Goal: Transaction & Acquisition: Purchase product/service

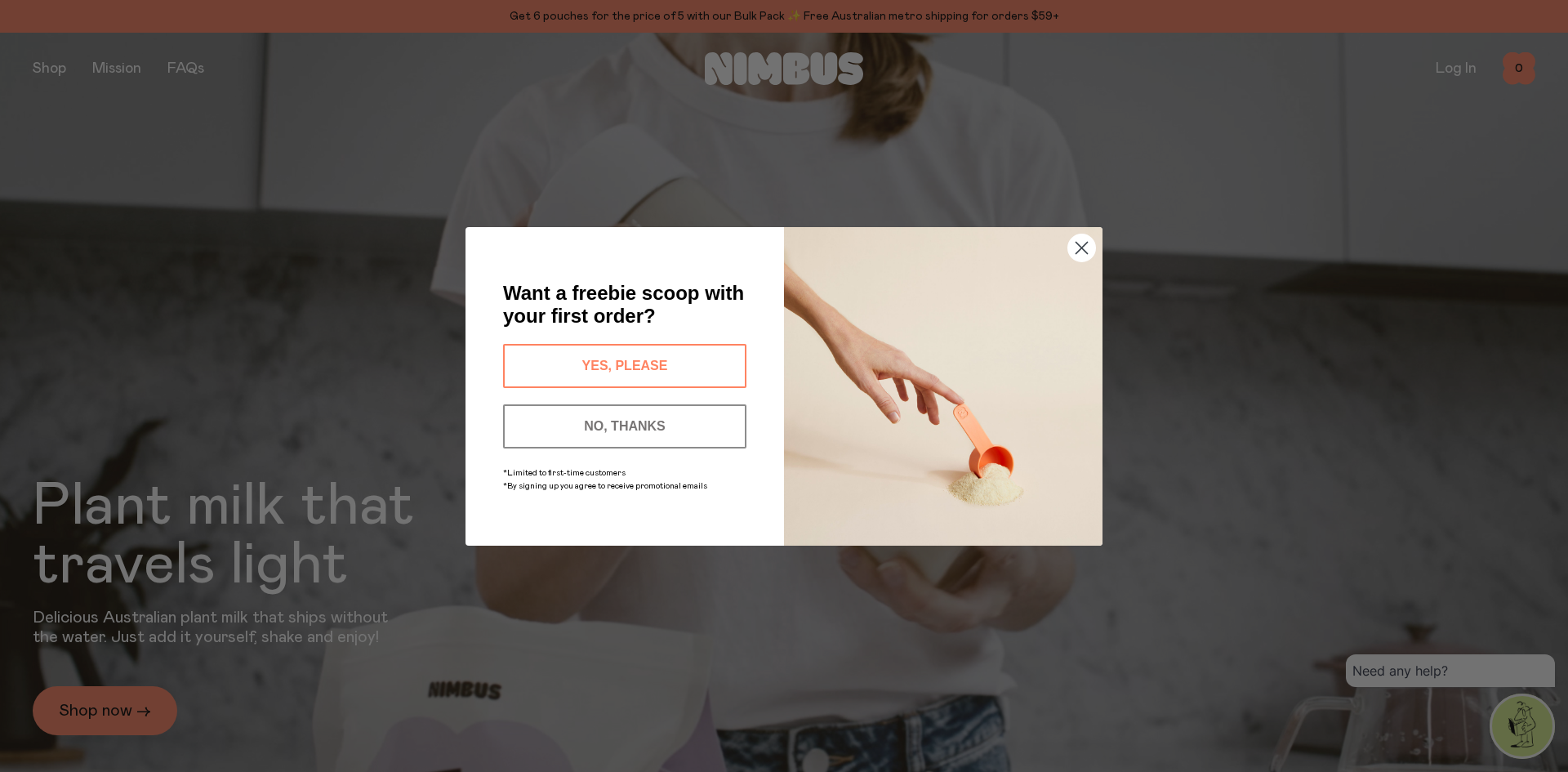
click at [665, 360] on button "YES, PLEASE" at bounding box center [624, 365] width 243 height 44
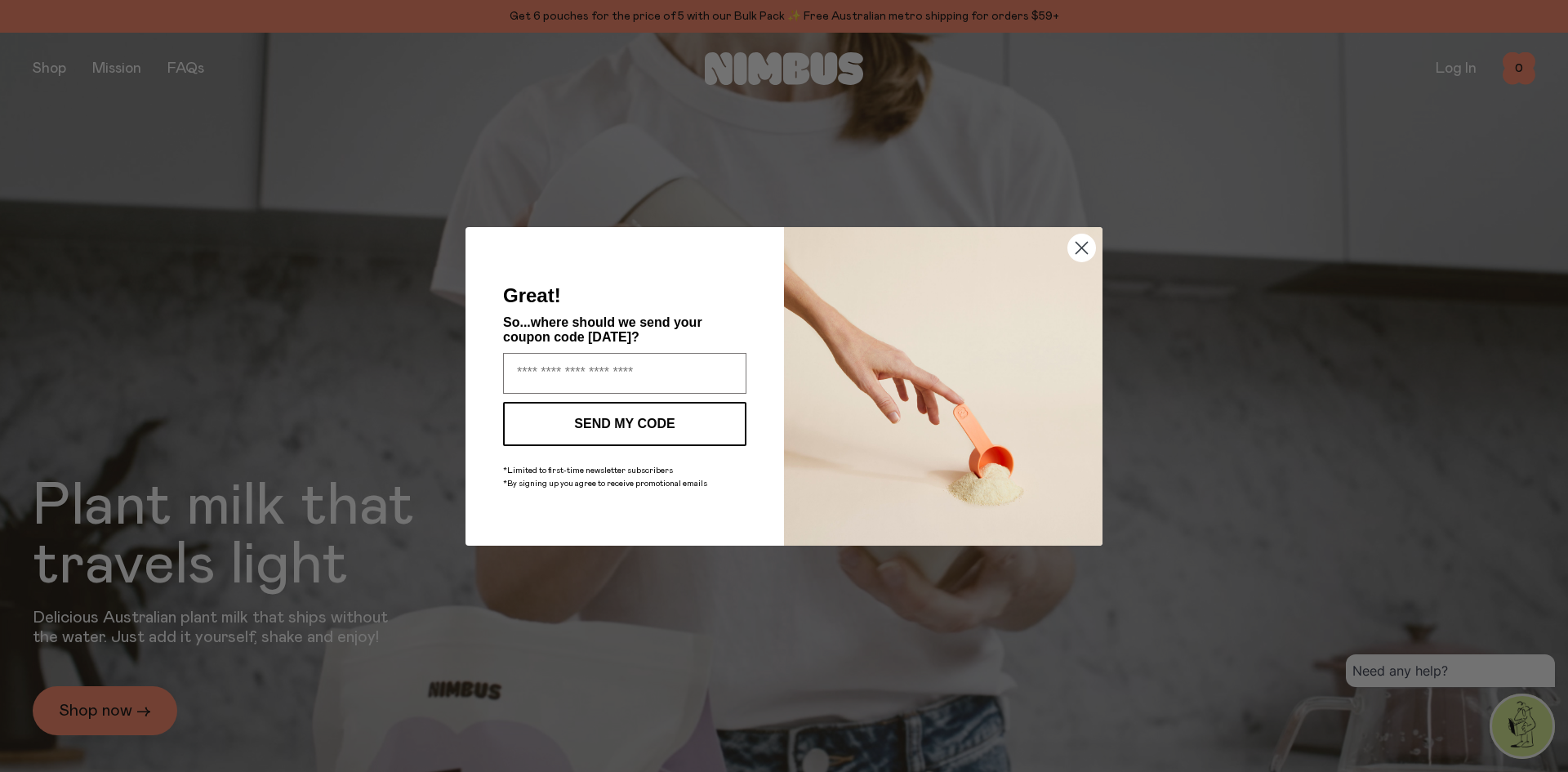
click at [1079, 253] on circle "Close dialog" at bounding box center [1082, 247] width 27 height 27
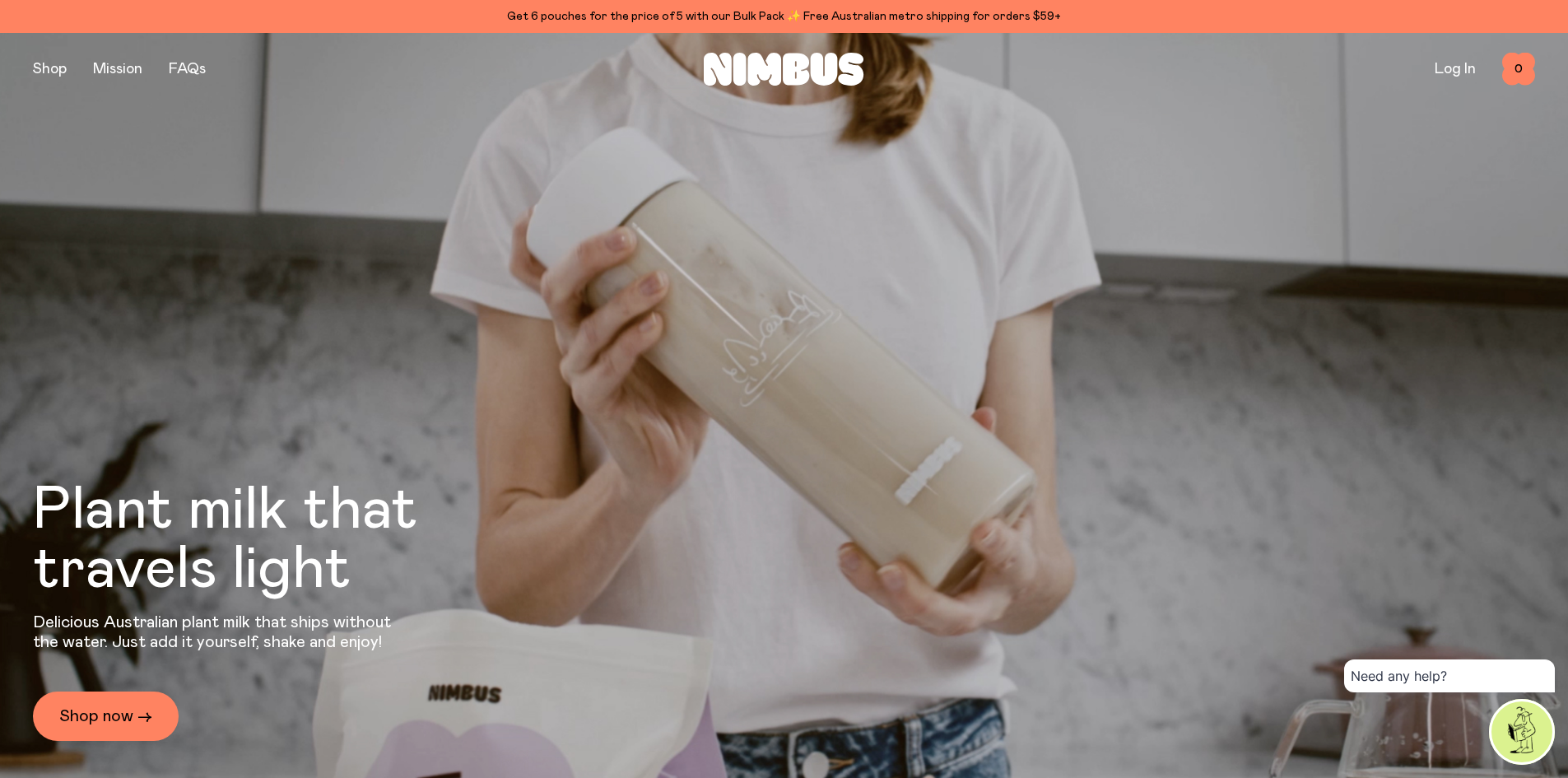
click at [40, 63] on button "button" at bounding box center [49, 69] width 33 height 23
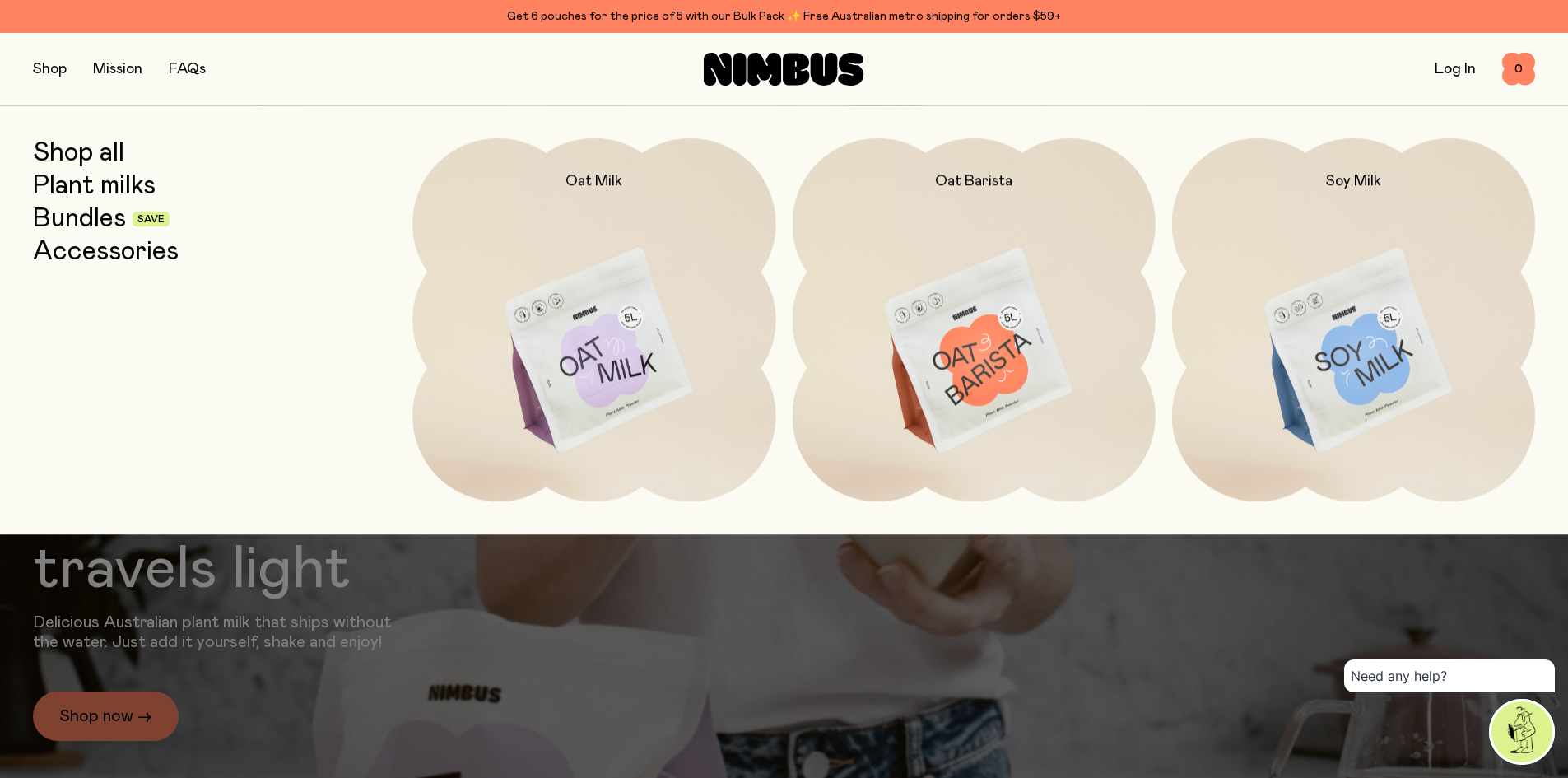
click at [1288, 333] on img at bounding box center [1353, 351] width 363 height 426
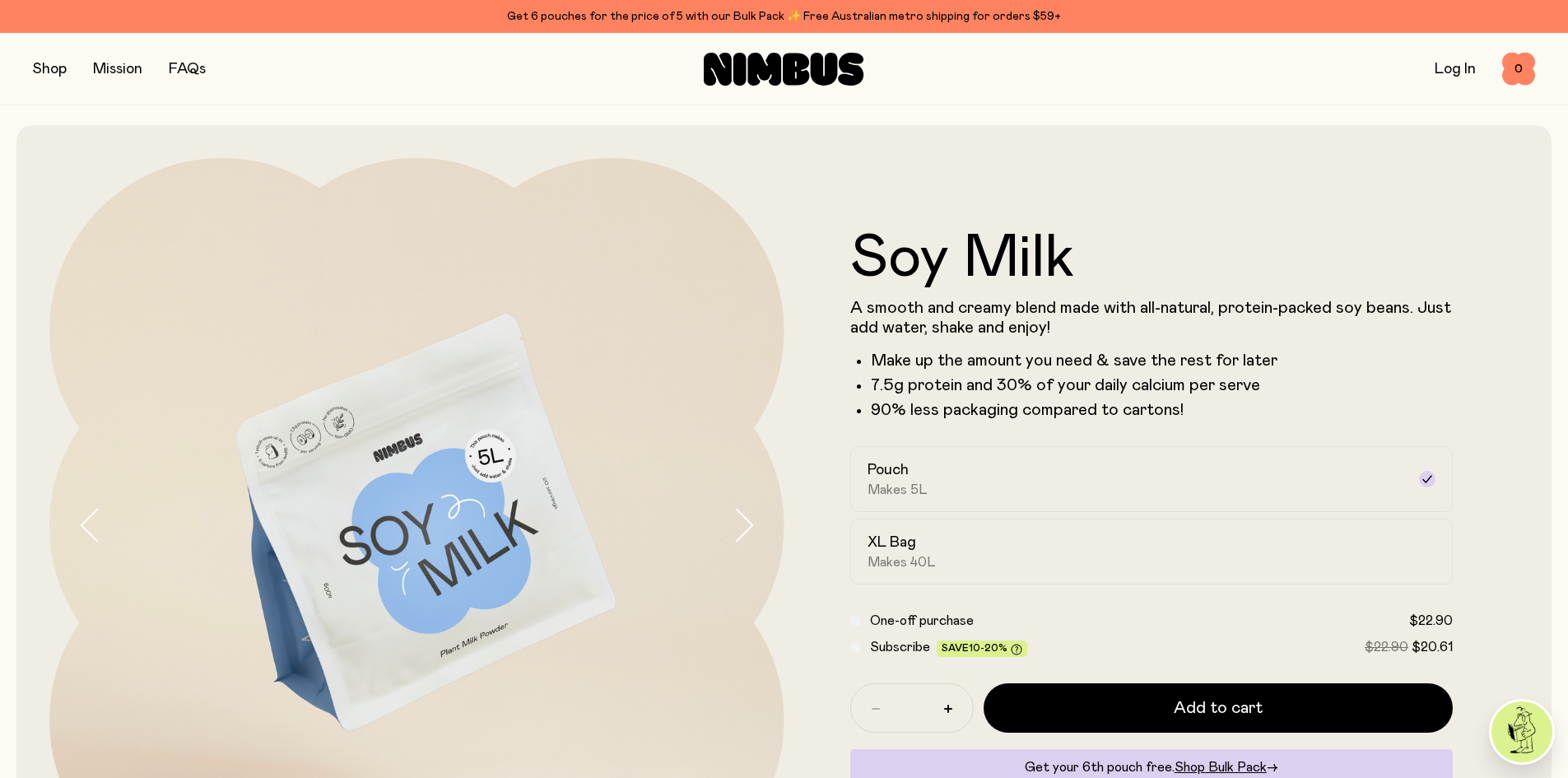
scroll to position [165, 0]
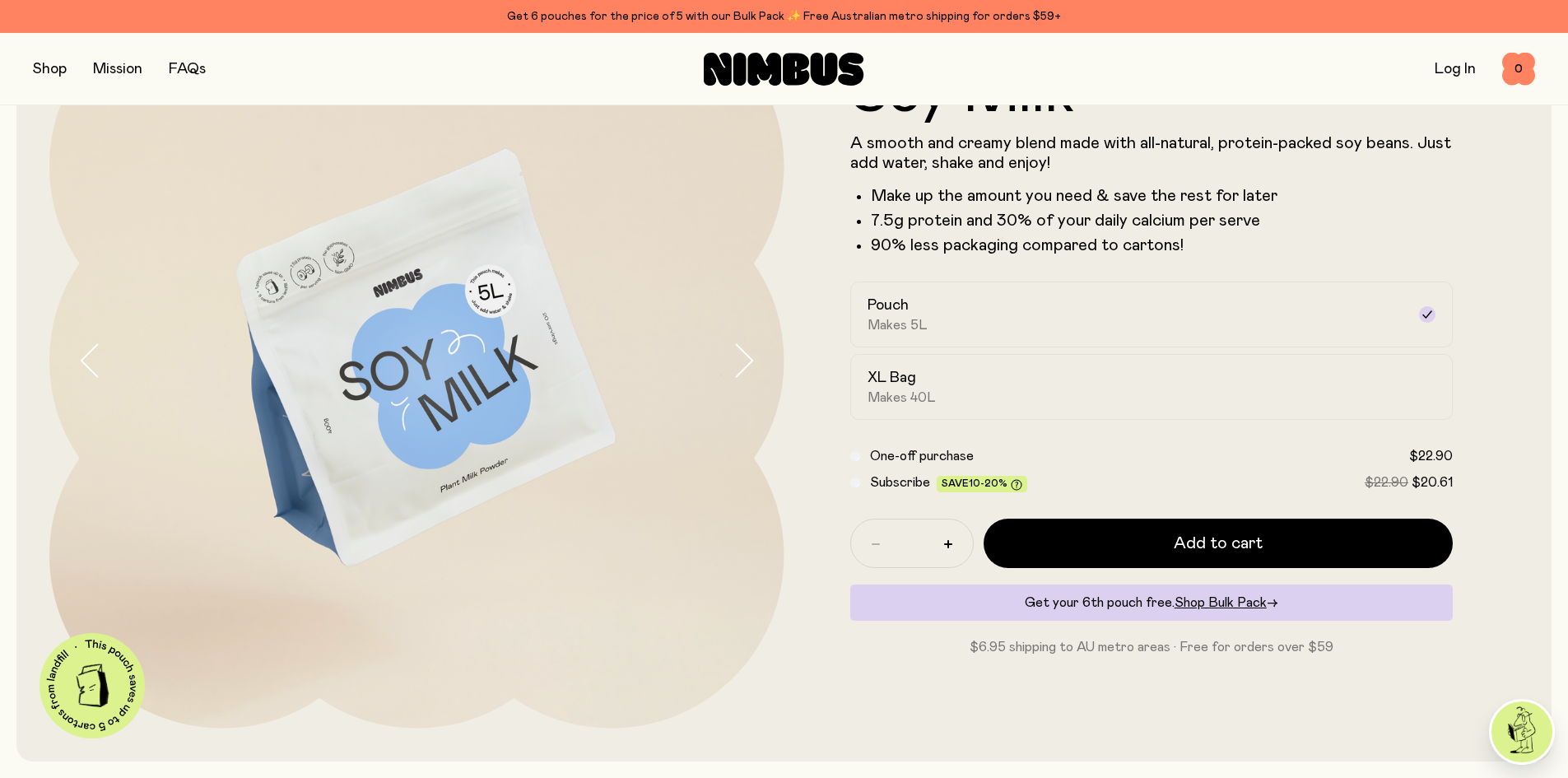
click at [46, 74] on button "button" at bounding box center [49, 69] width 33 height 23
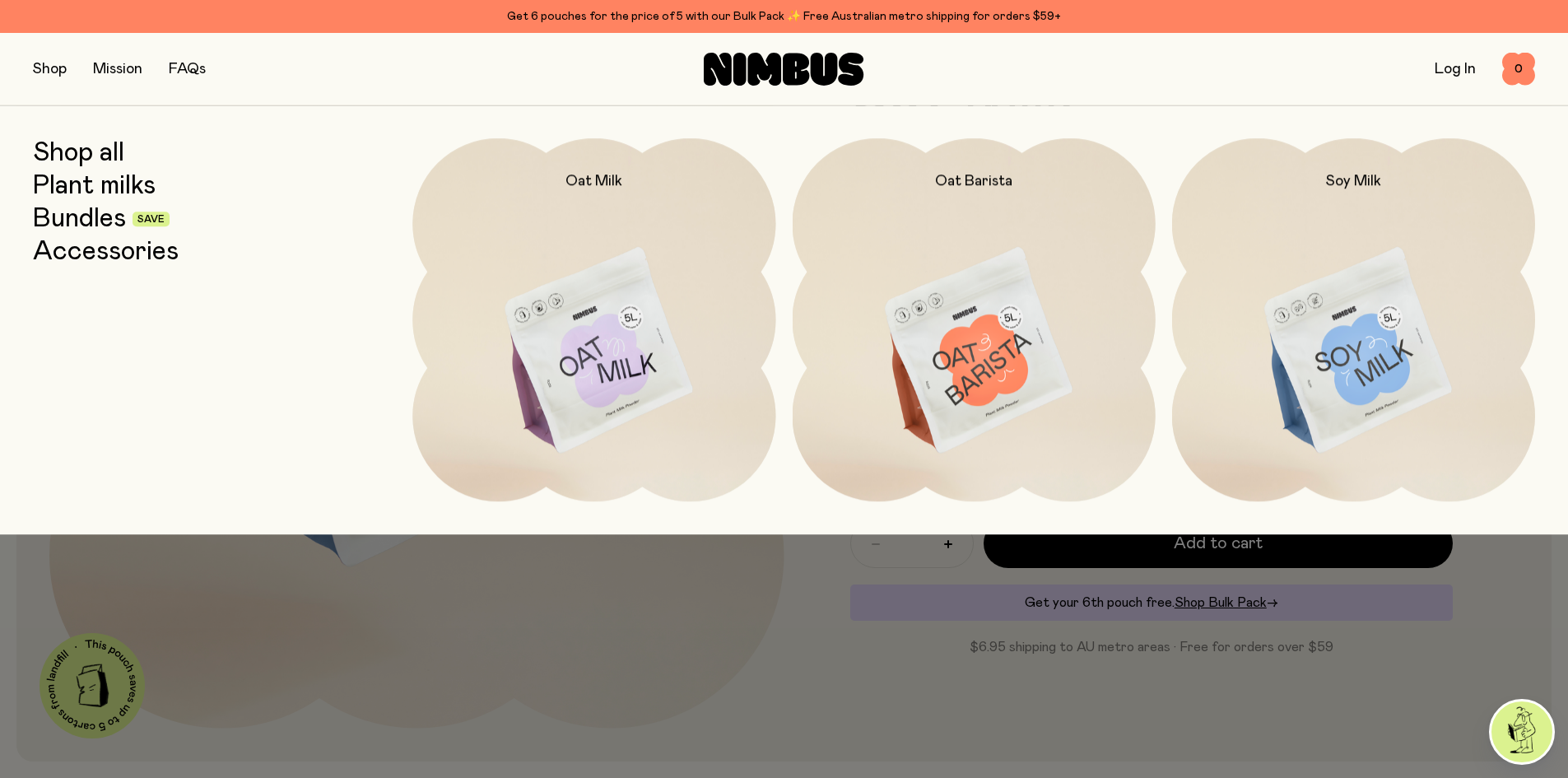
click at [96, 216] on link "Bundles" at bounding box center [79, 219] width 93 height 30
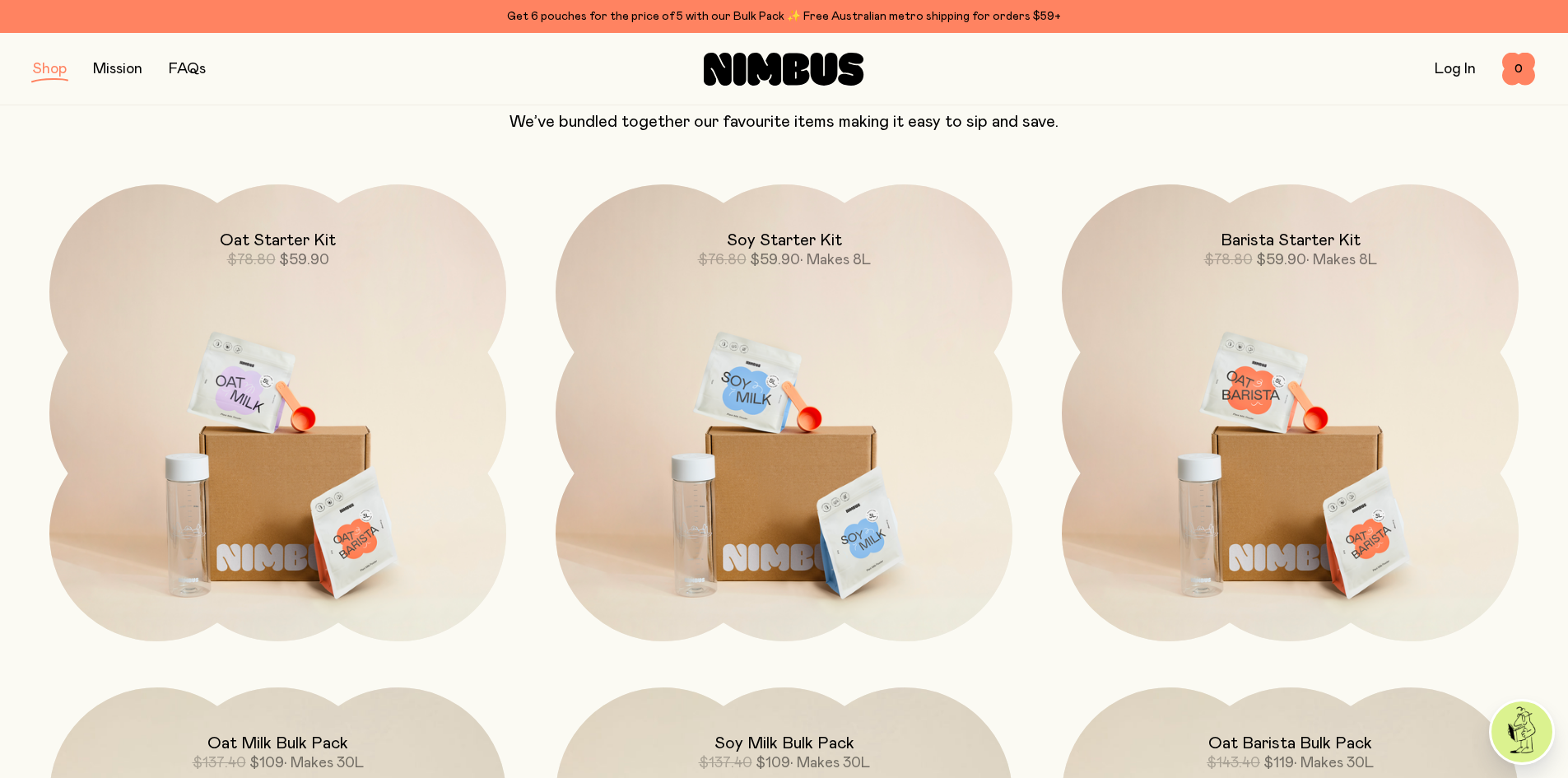
scroll to position [247, 0]
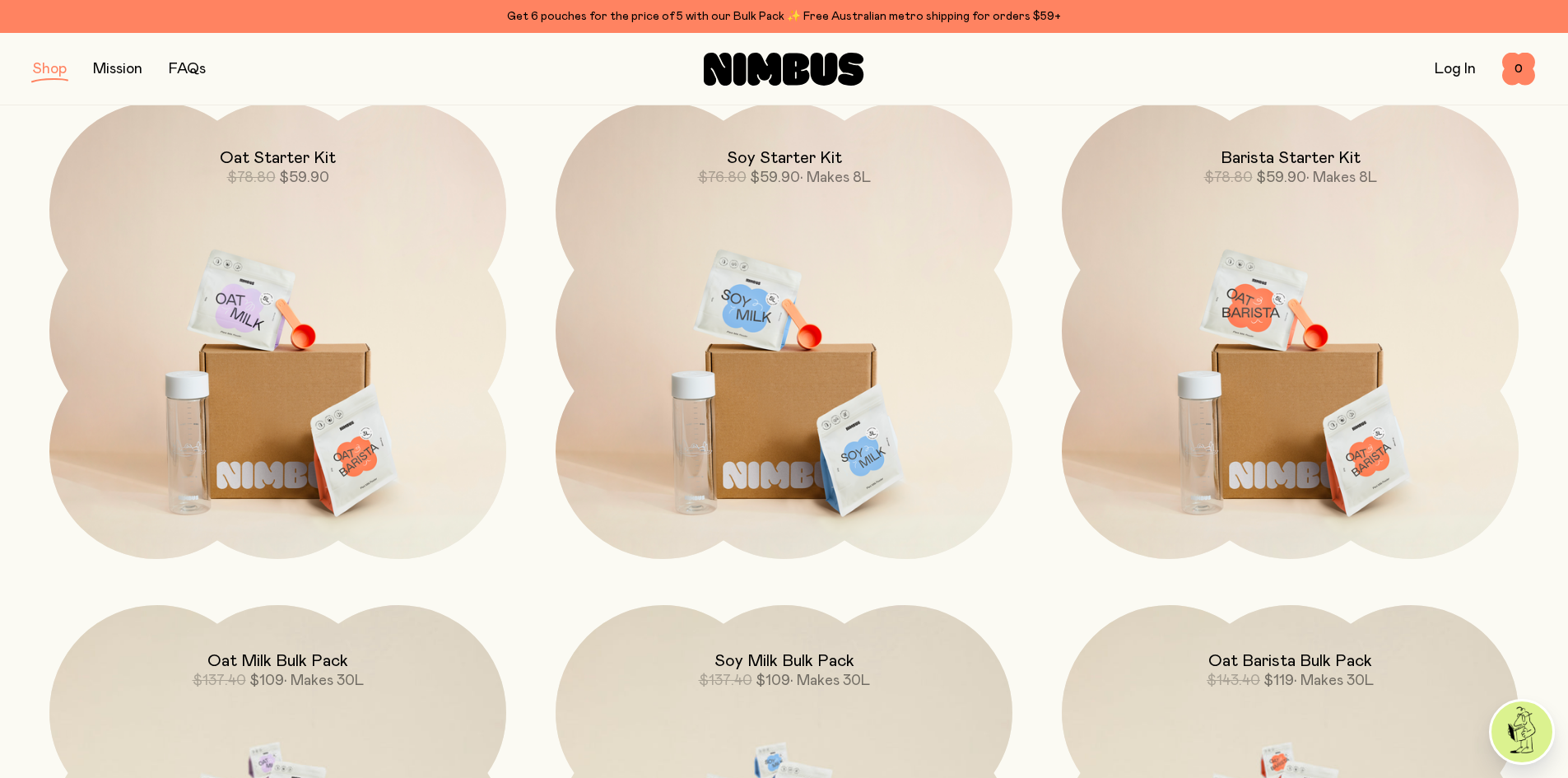
click at [1365, 308] on img at bounding box center [1289, 370] width 457 height 536
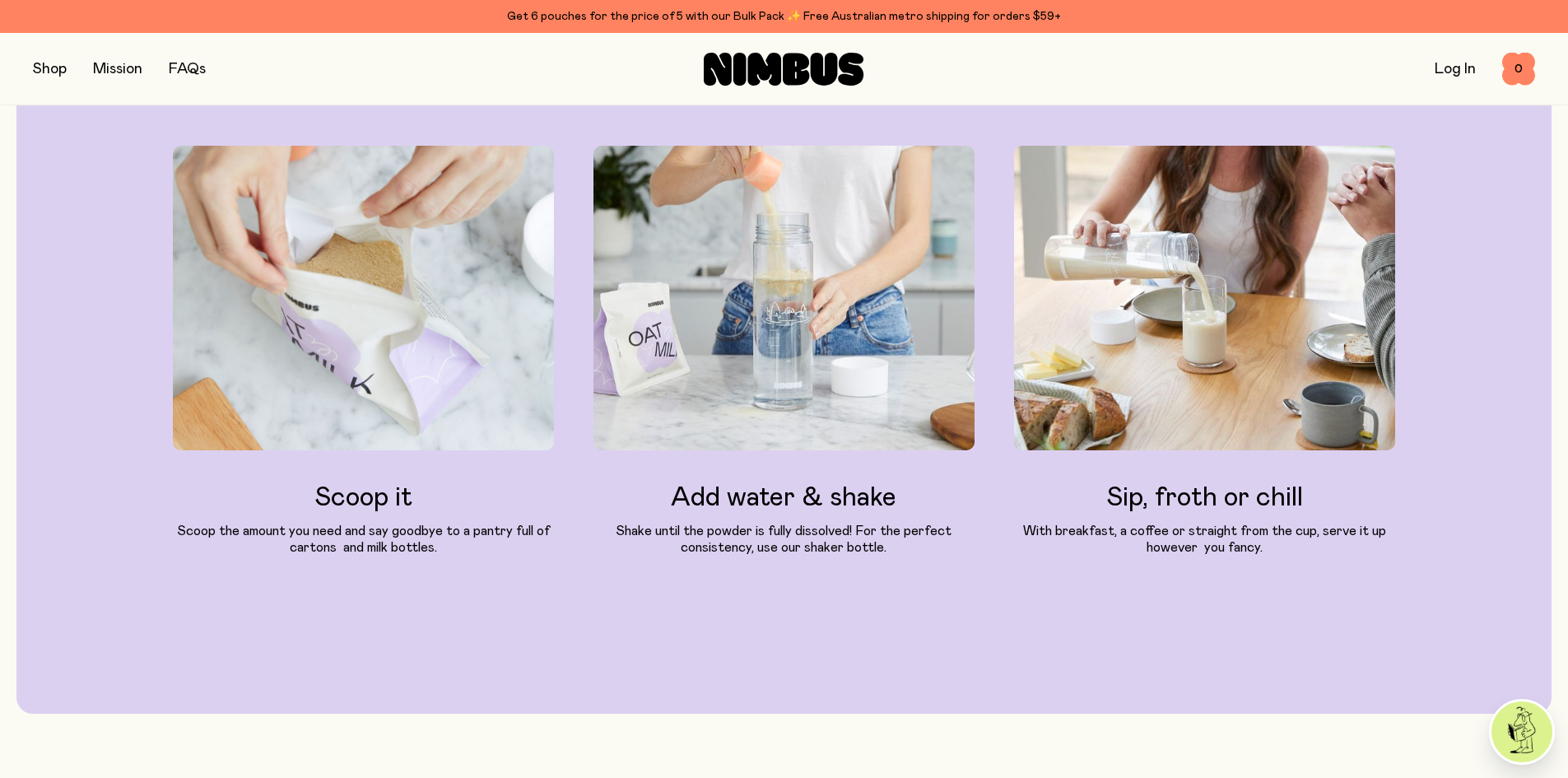
scroll to position [3291, 0]
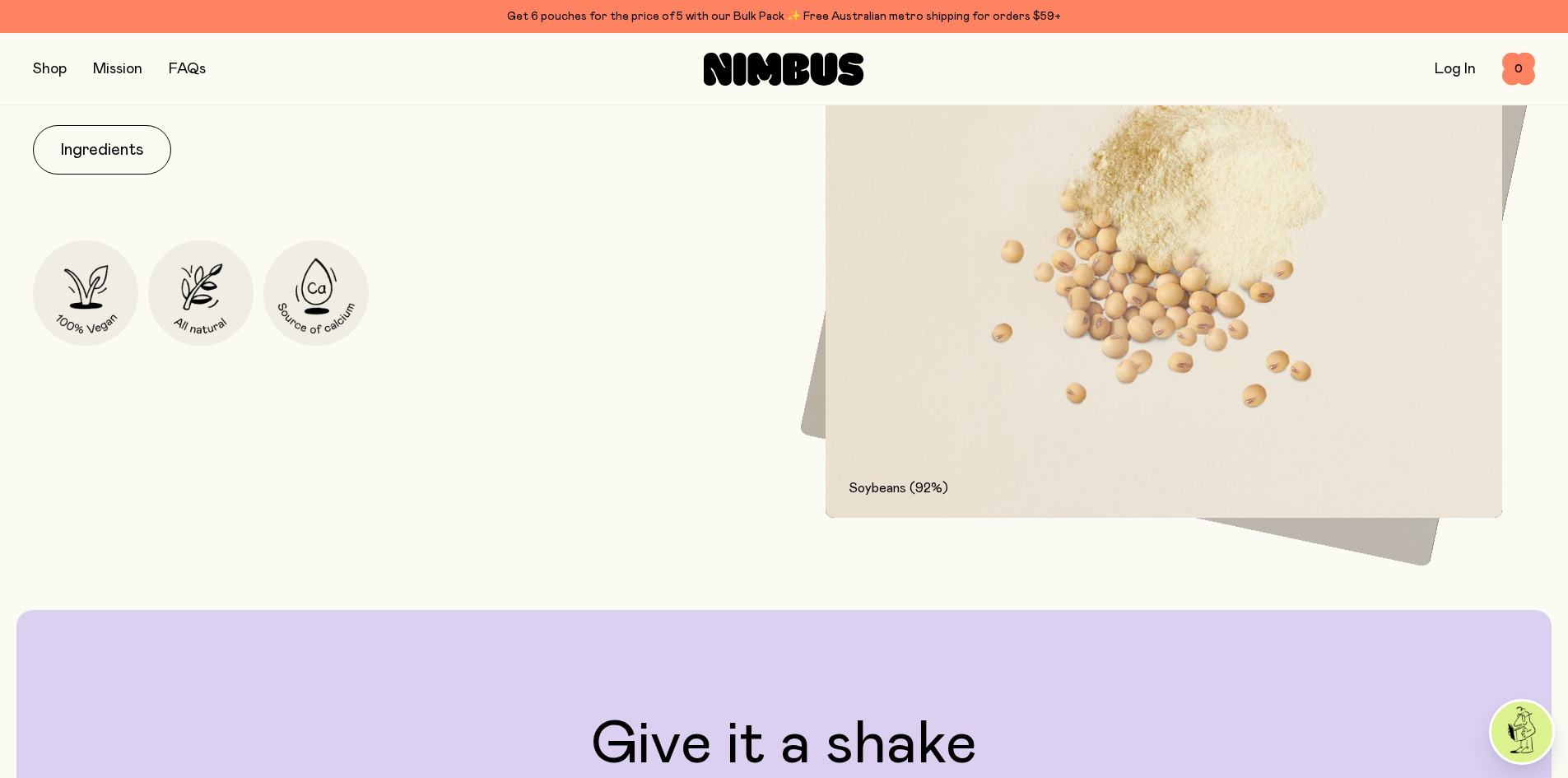
scroll to position [2551, 0]
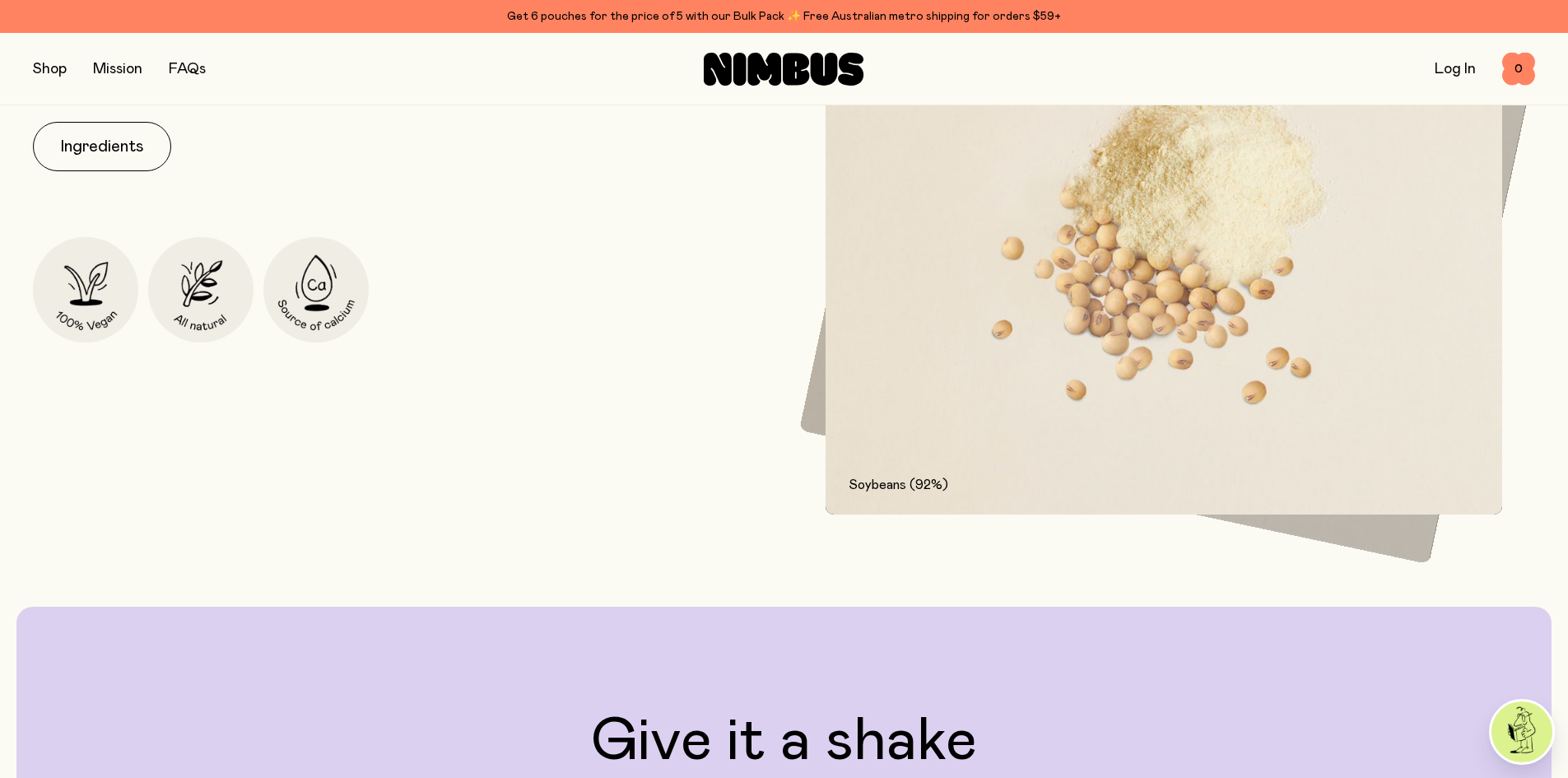
click at [133, 150] on button "Ingredients" at bounding box center [101, 147] width 138 height 50
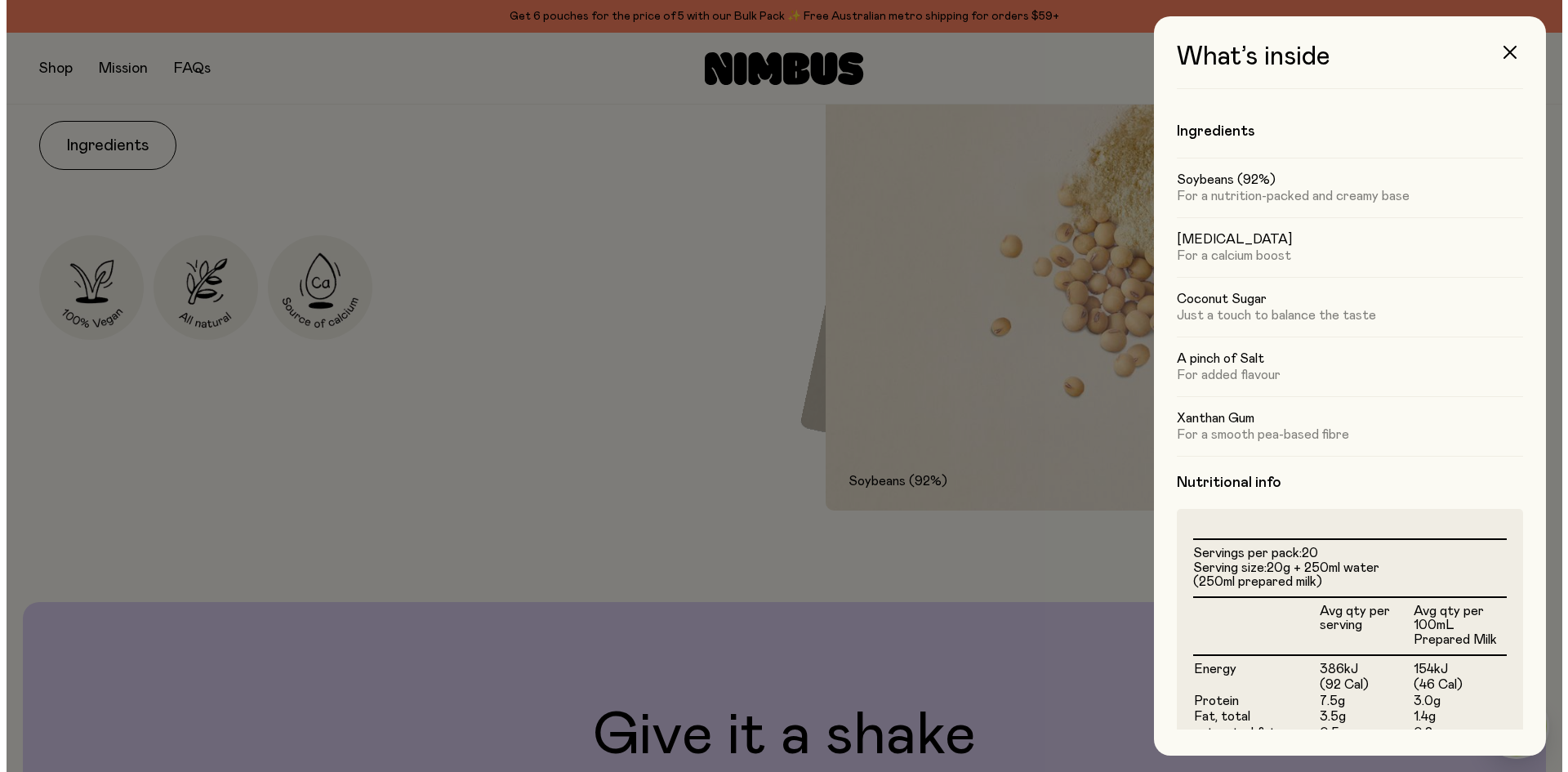
scroll to position [0, 0]
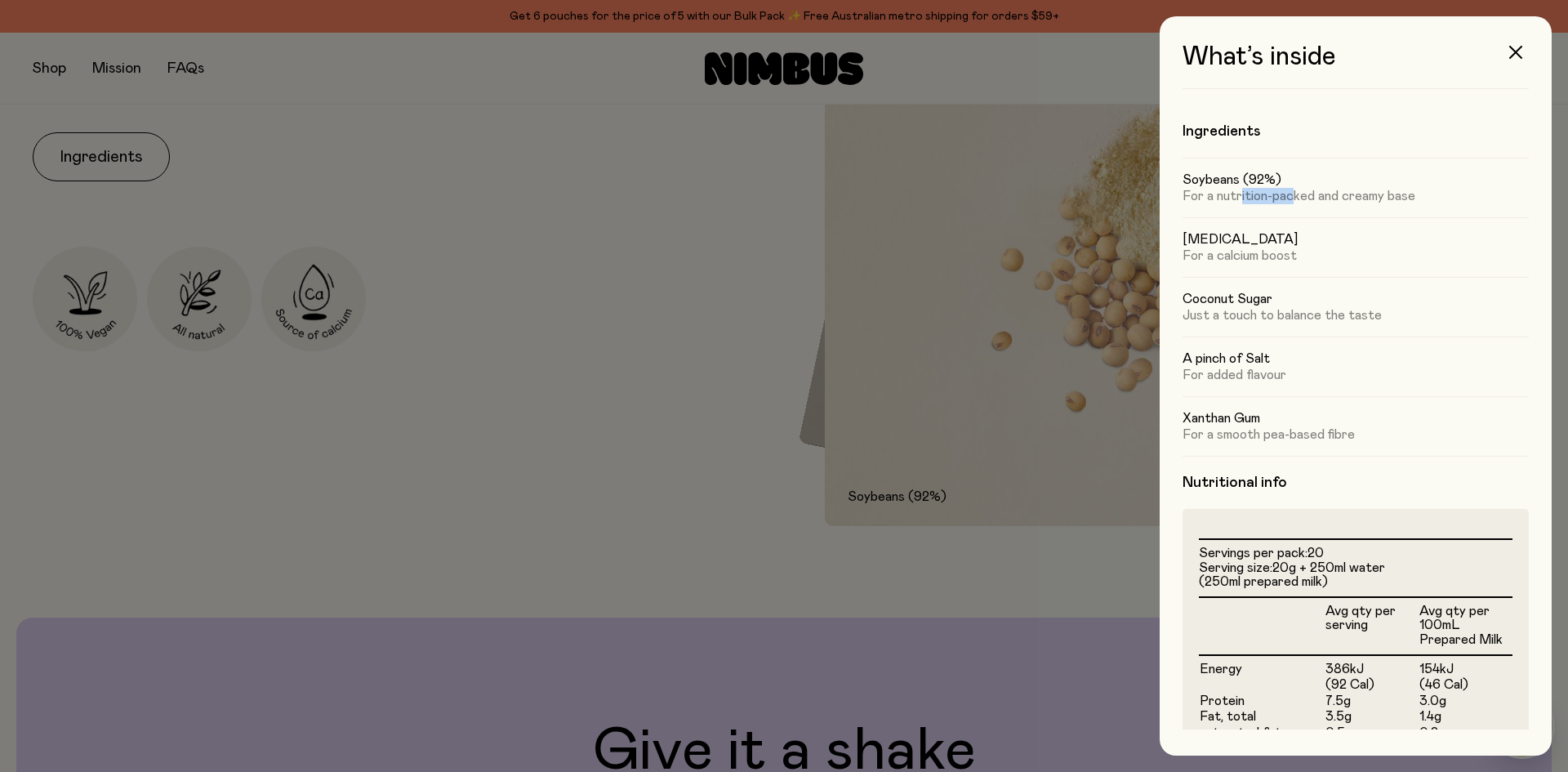
drag, startPoint x: 1294, startPoint y: 190, endPoint x: 1243, endPoint y: 192, distance: 51.0
click at [1243, 192] on p "For a nutrition-packed and creamy base" at bounding box center [1356, 196] width 347 height 16
drag, startPoint x: 1299, startPoint y: 315, endPoint x: 1236, endPoint y: 311, distance: 63.1
click at [1236, 311] on p "Just a touch to balance the taste" at bounding box center [1356, 315] width 347 height 16
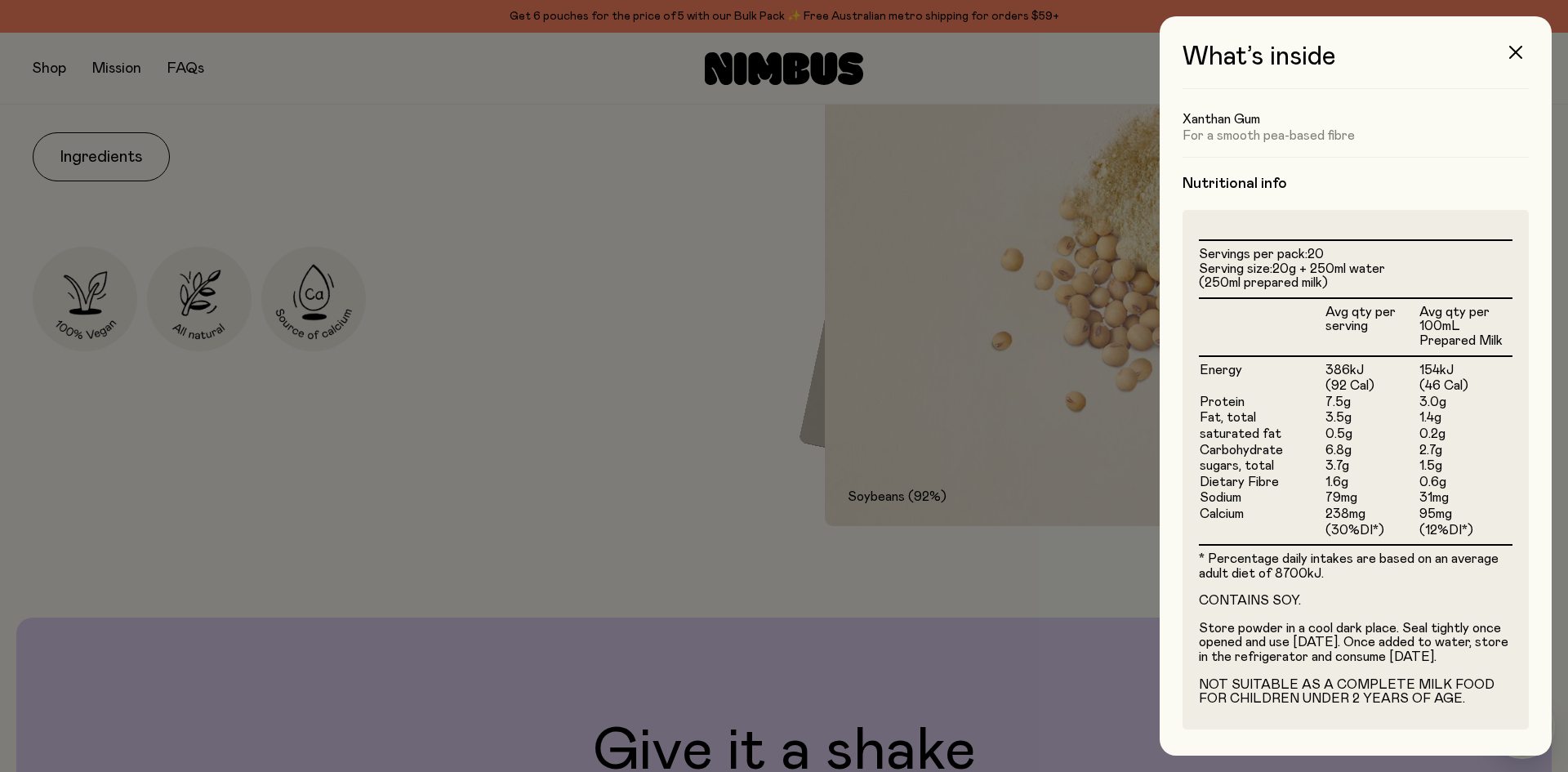
scroll to position [312, 0]
drag, startPoint x: 1333, startPoint y: 389, endPoint x: 1341, endPoint y: 387, distance: 8.2
click at [1341, 394] on td "7.5g" at bounding box center [1371, 402] width 94 height 16
drag, startPoint x: 1325, startPoint y: 406, endPoint x: 1340, endPoint y: 406, distance: 15.0
click at [1340, 410] on td "3.5g" at bounding box center [1371, 418] width 94 height 16
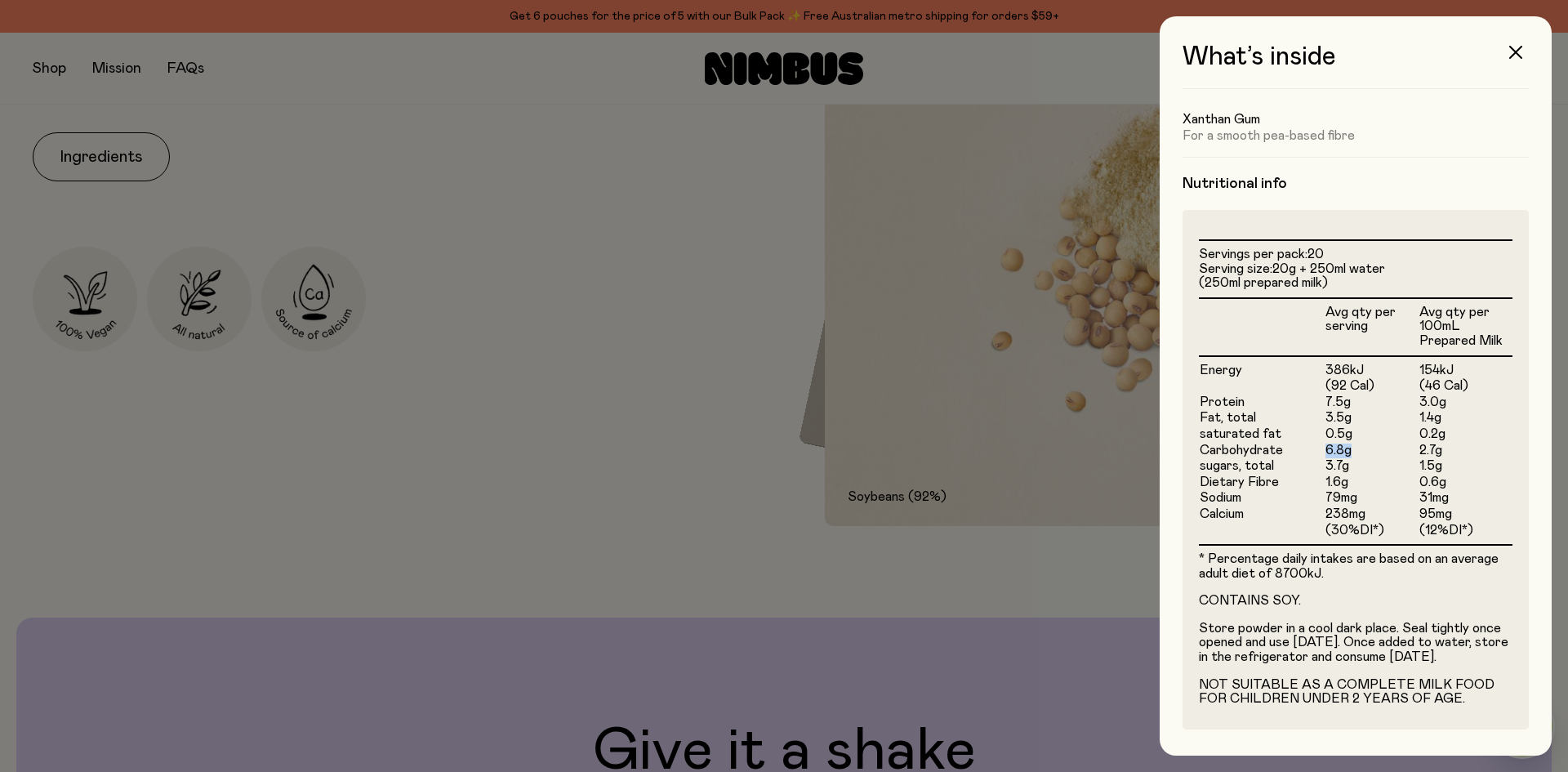
drag, startPoint x: 1319, startPoint y: 433, endPoint x: 1352, endPoint y: 431, distance: 33.1
click at [1352, 443] on td "6.8g" at bounding box center [1371, 451] width 94 height 16
click at [1318, 490] on td "Sodium" at bounding box center [1262, 498] width 126 height 16
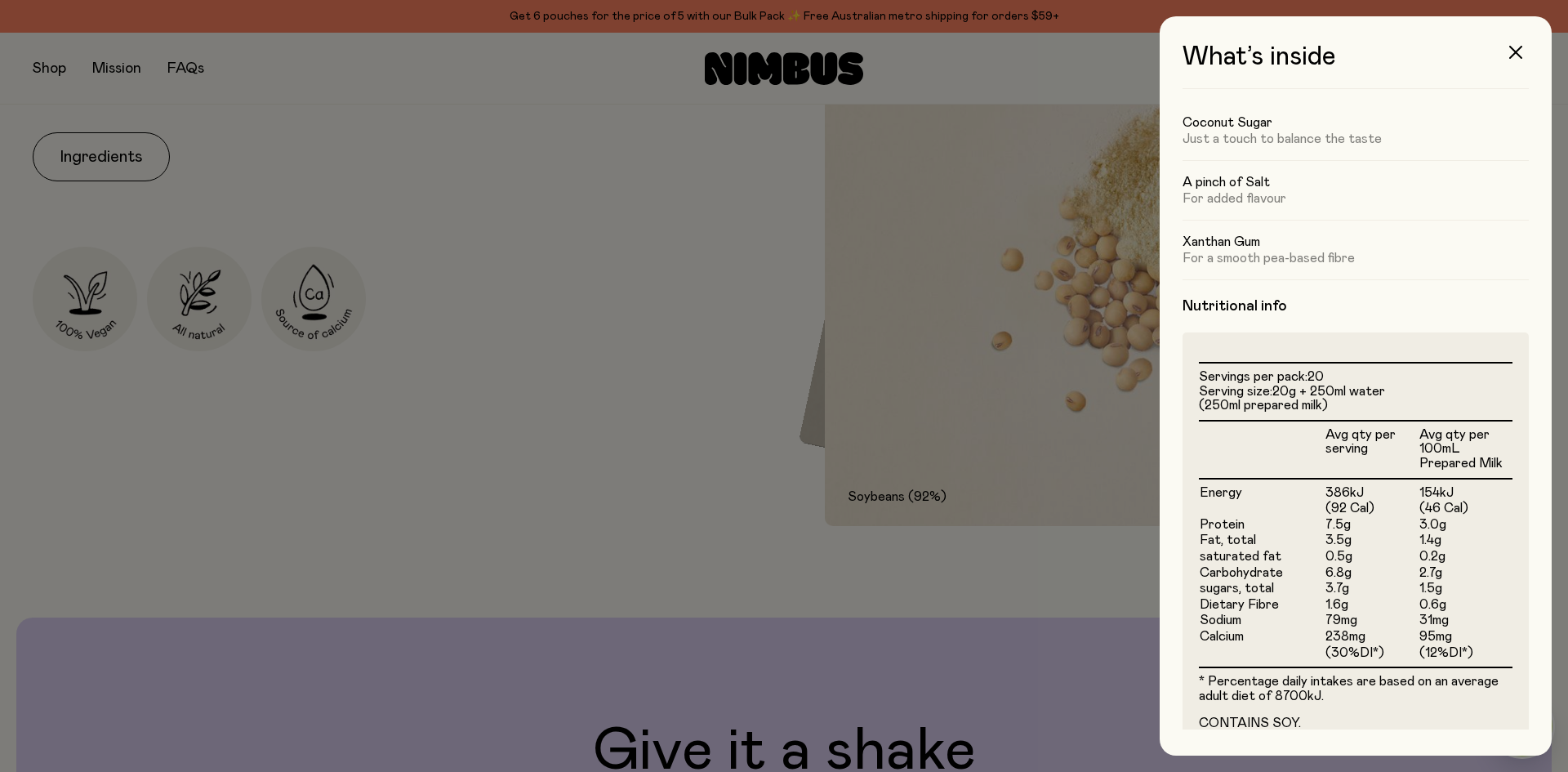
scroll to position [0, 0]
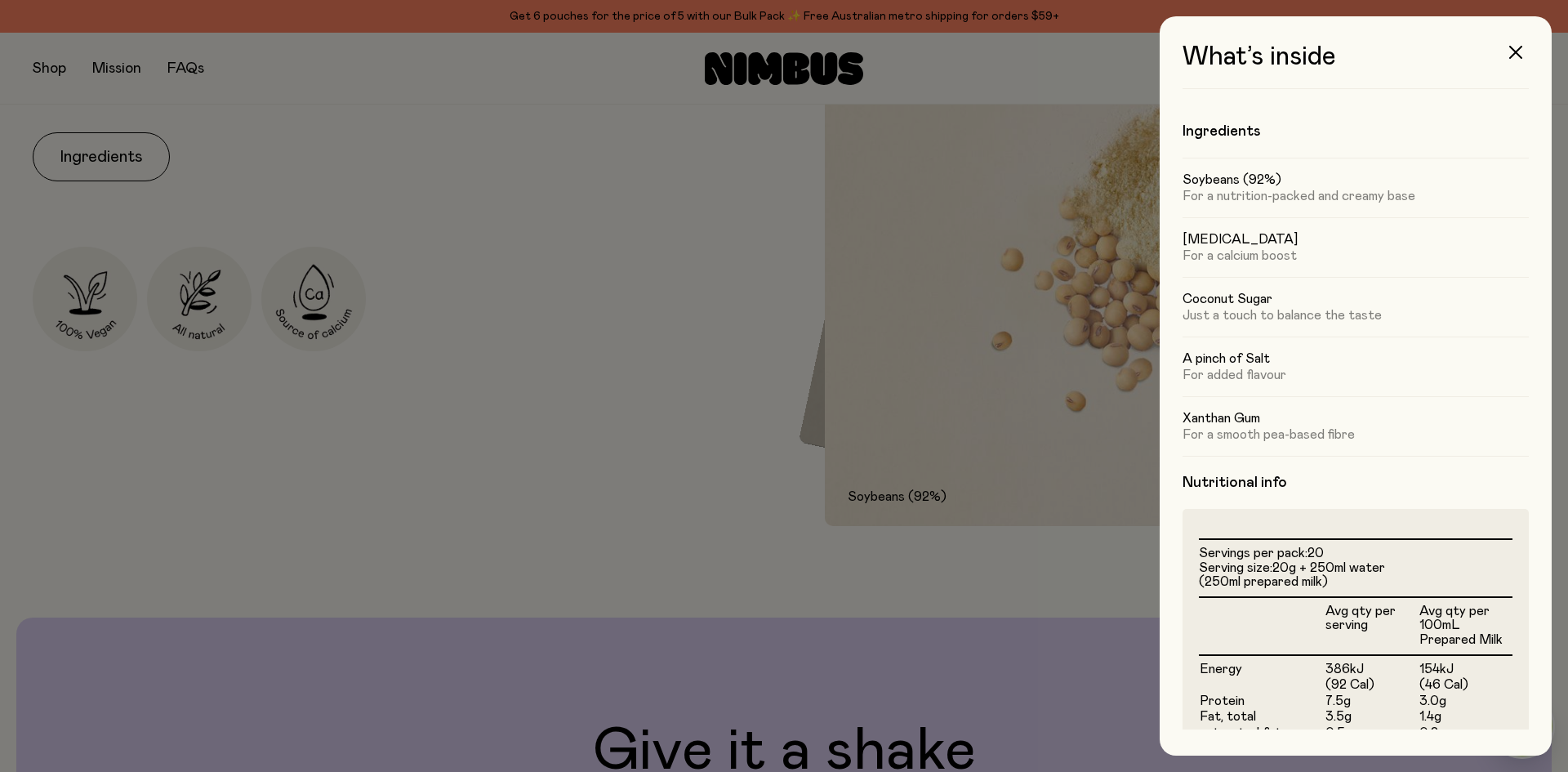
click at [1517, 58] on icon "button" at bounding box center [1516, 52] width 13 height 13
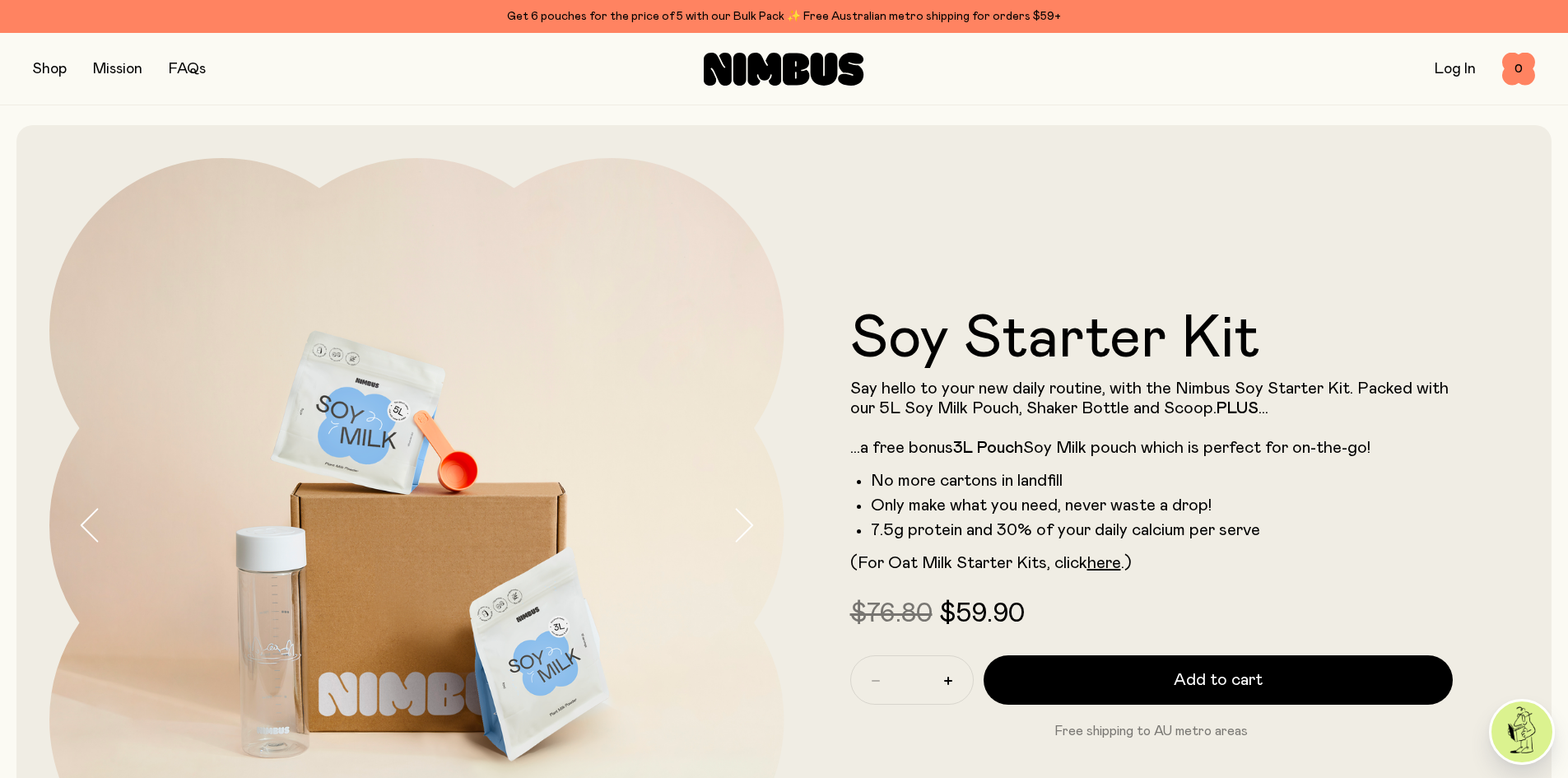
click at [1118, 689] on button "Add to cart" at bounding box center [1218, 679] width 470 height 50
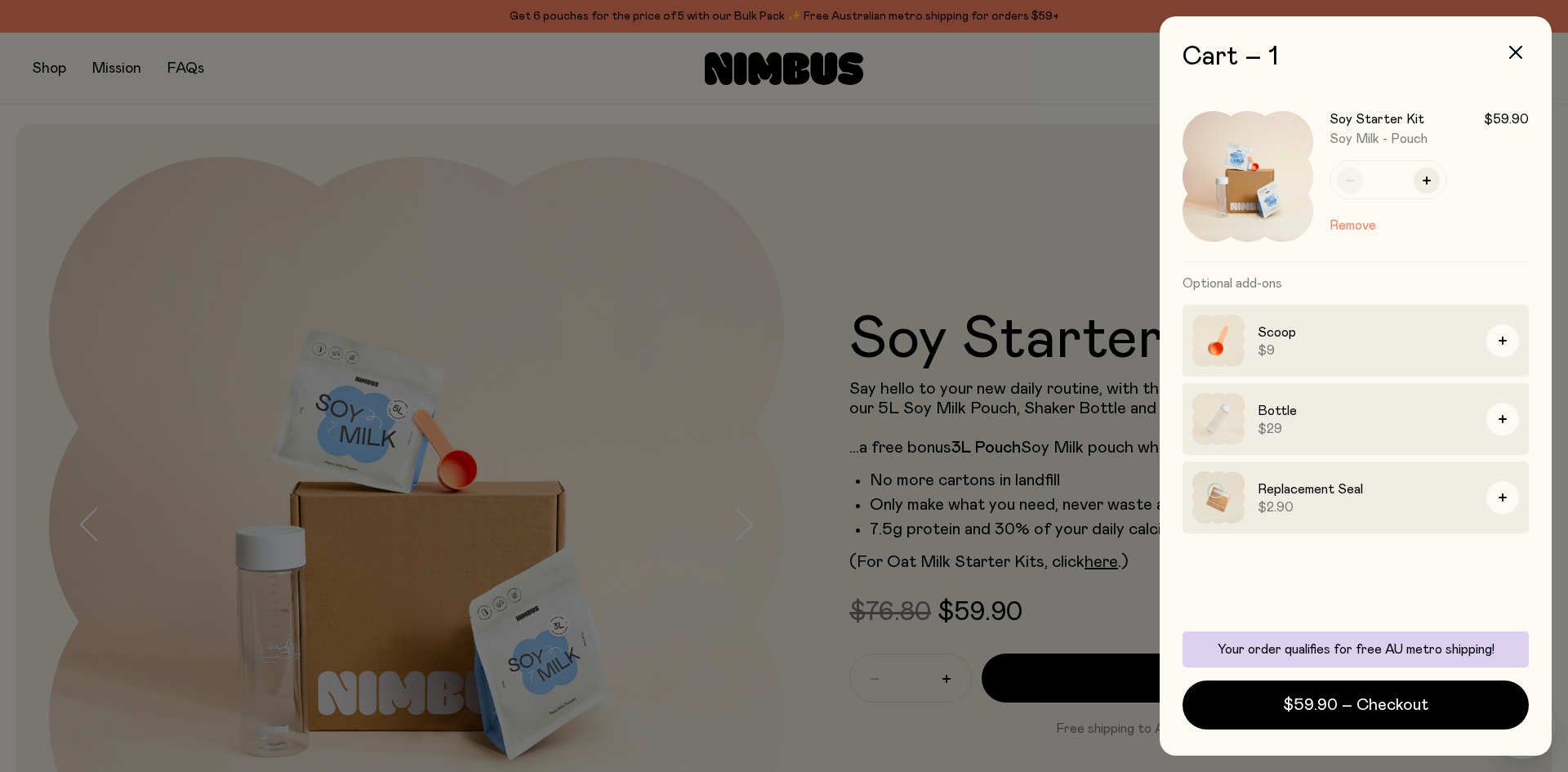
click at [1510, 59] on button "button" at bounding box center [1516, 52] width 40 height 39
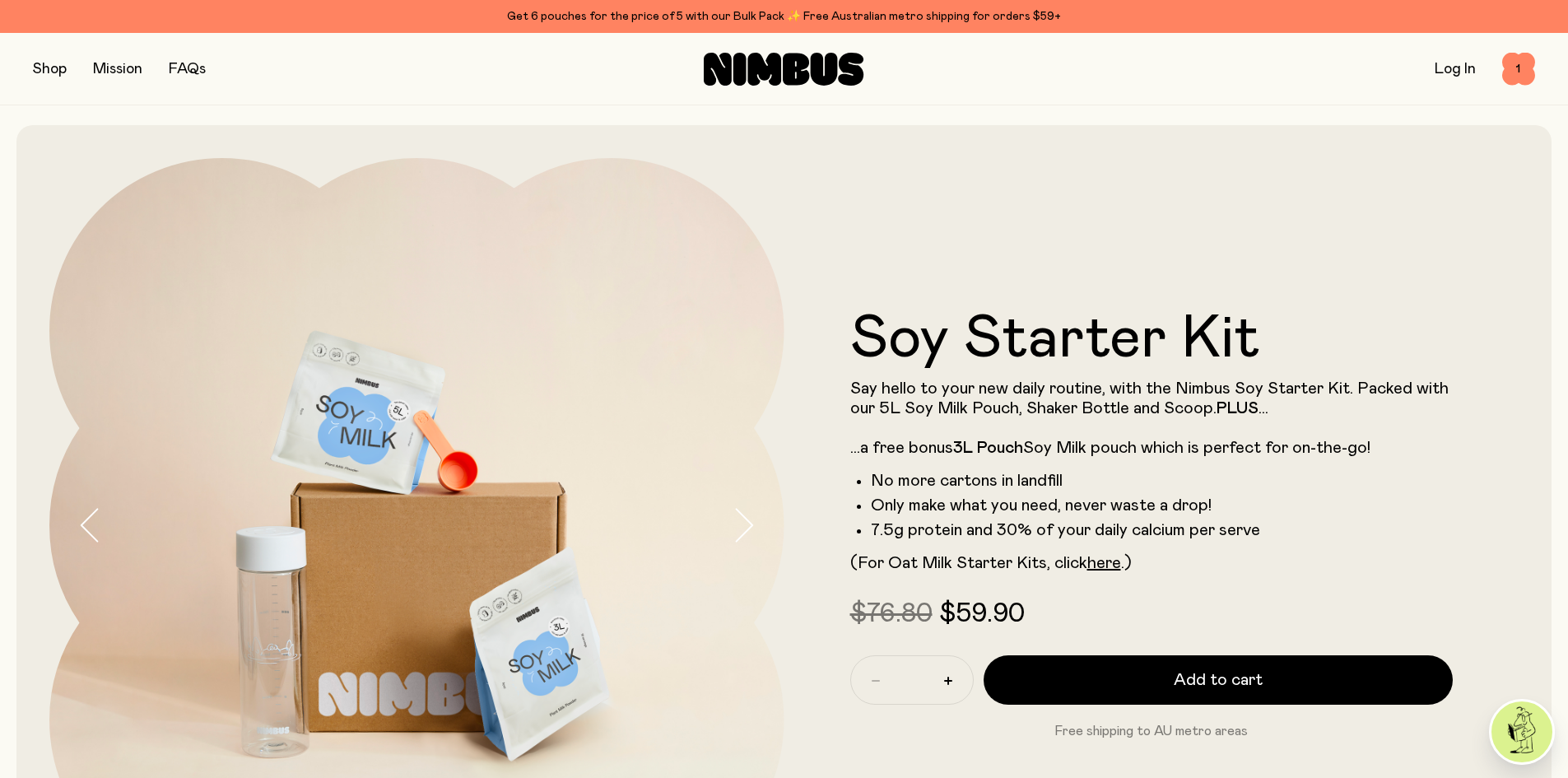
click at [62, 68] on button "button" at bounding box center [49, 69] width 33 height 23
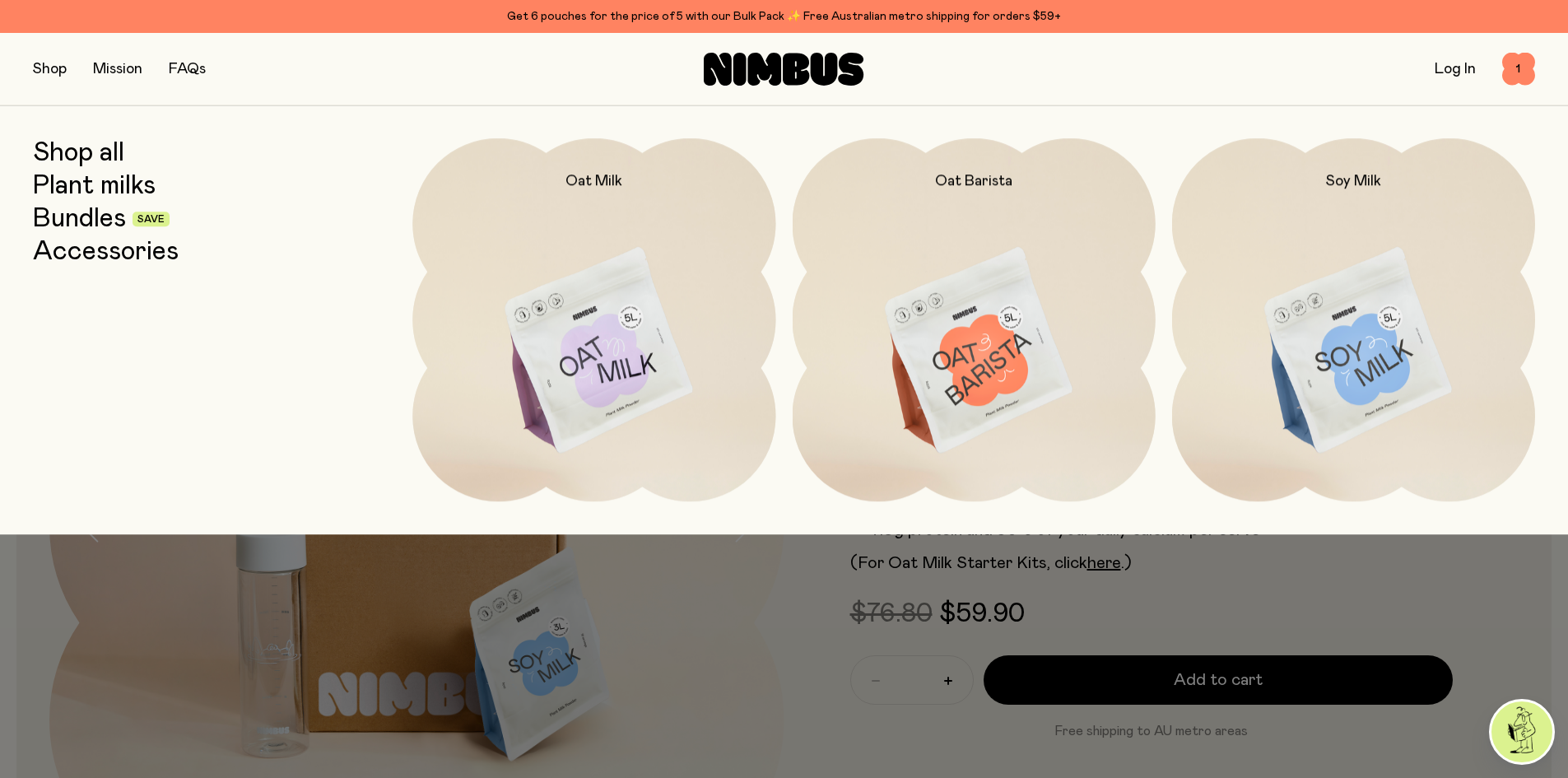
click at [110, 260] on link "Accessories" at bounding box center [105, 251] width 146 height 30
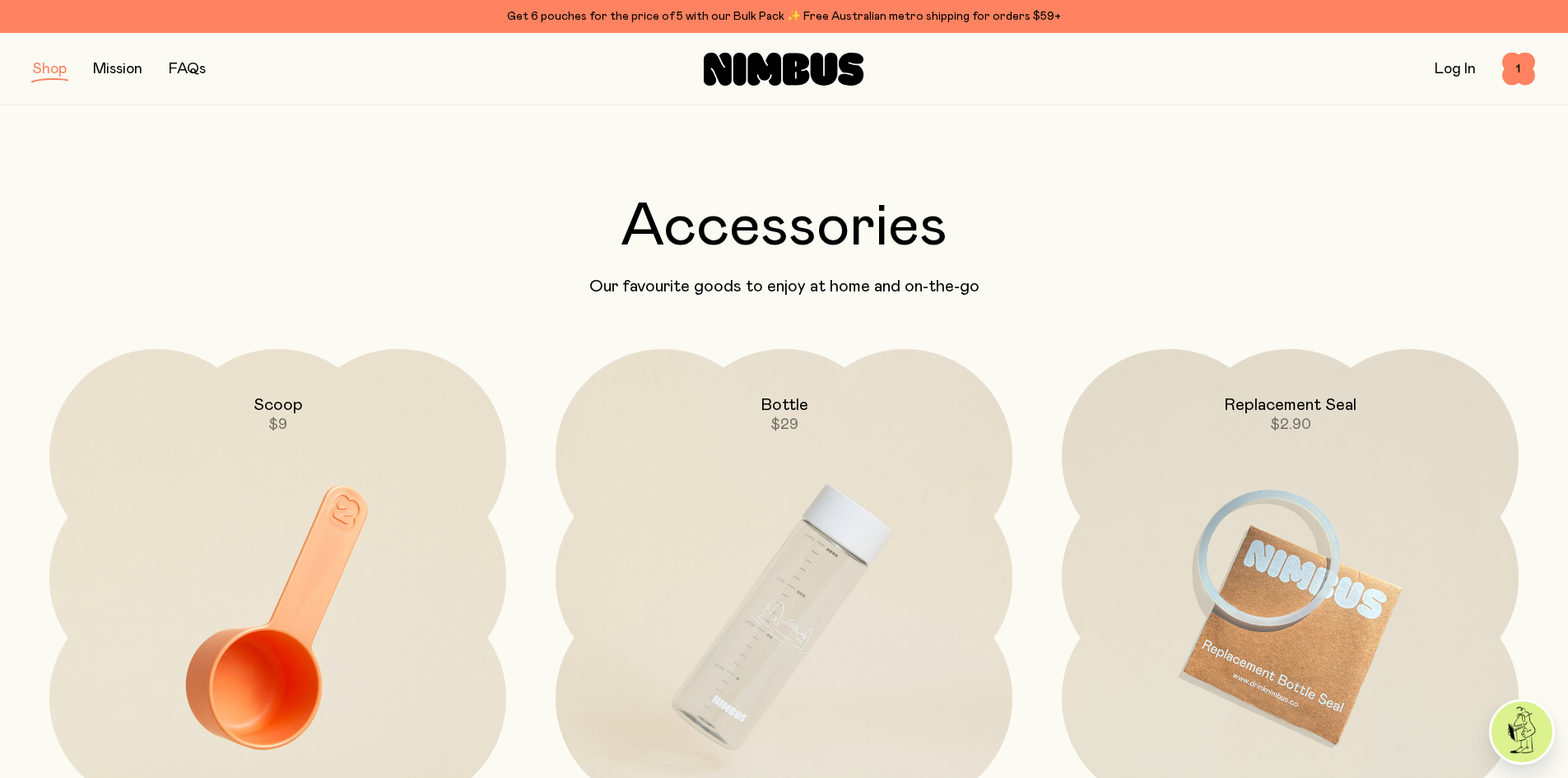
click at [62, 75] on button "button" at bounding box center [49, 69] width 33 height 23
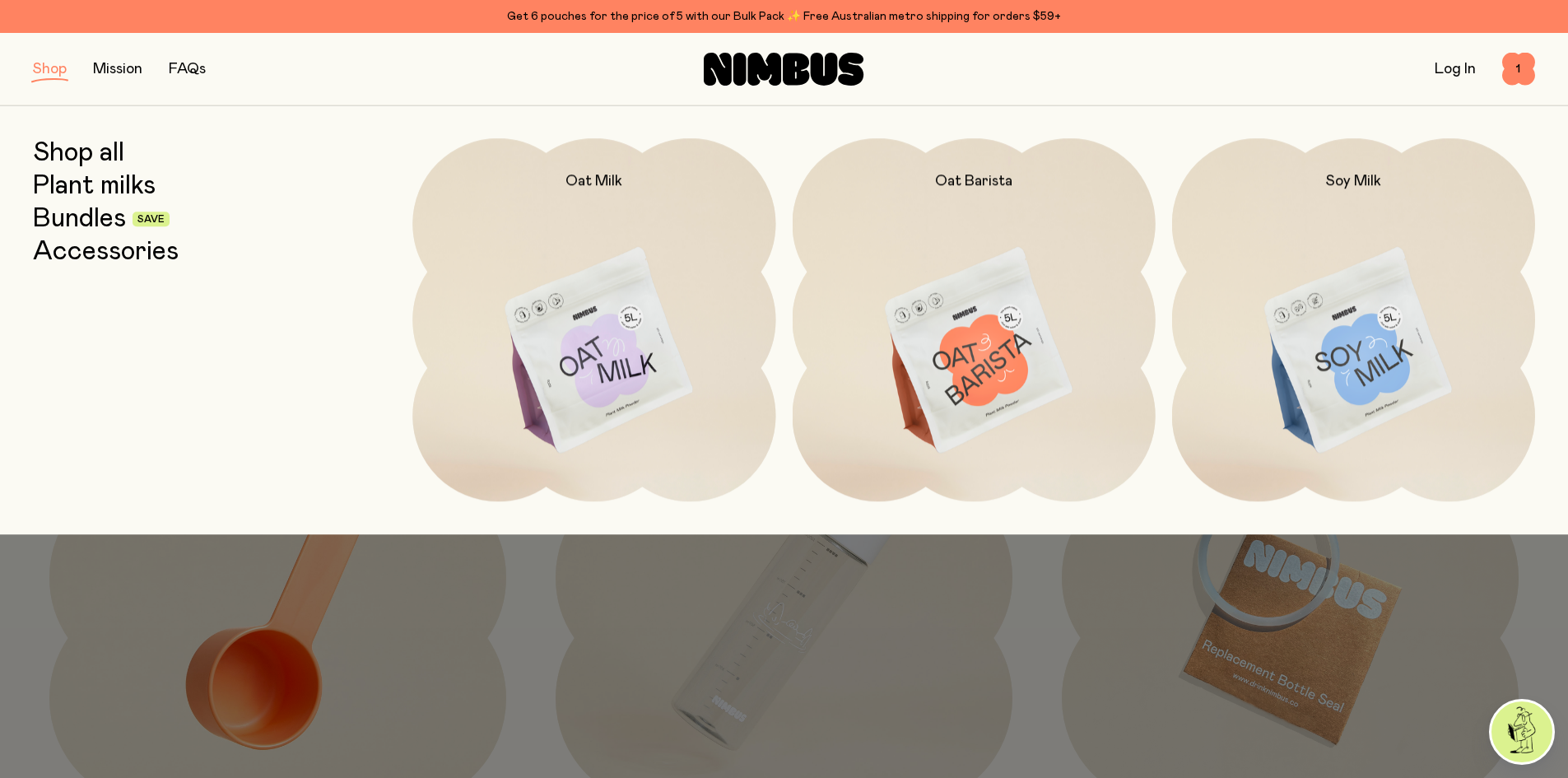
click at [81, 151] on link "Shop all" at bounding box center [78, 153] width 91 height 30
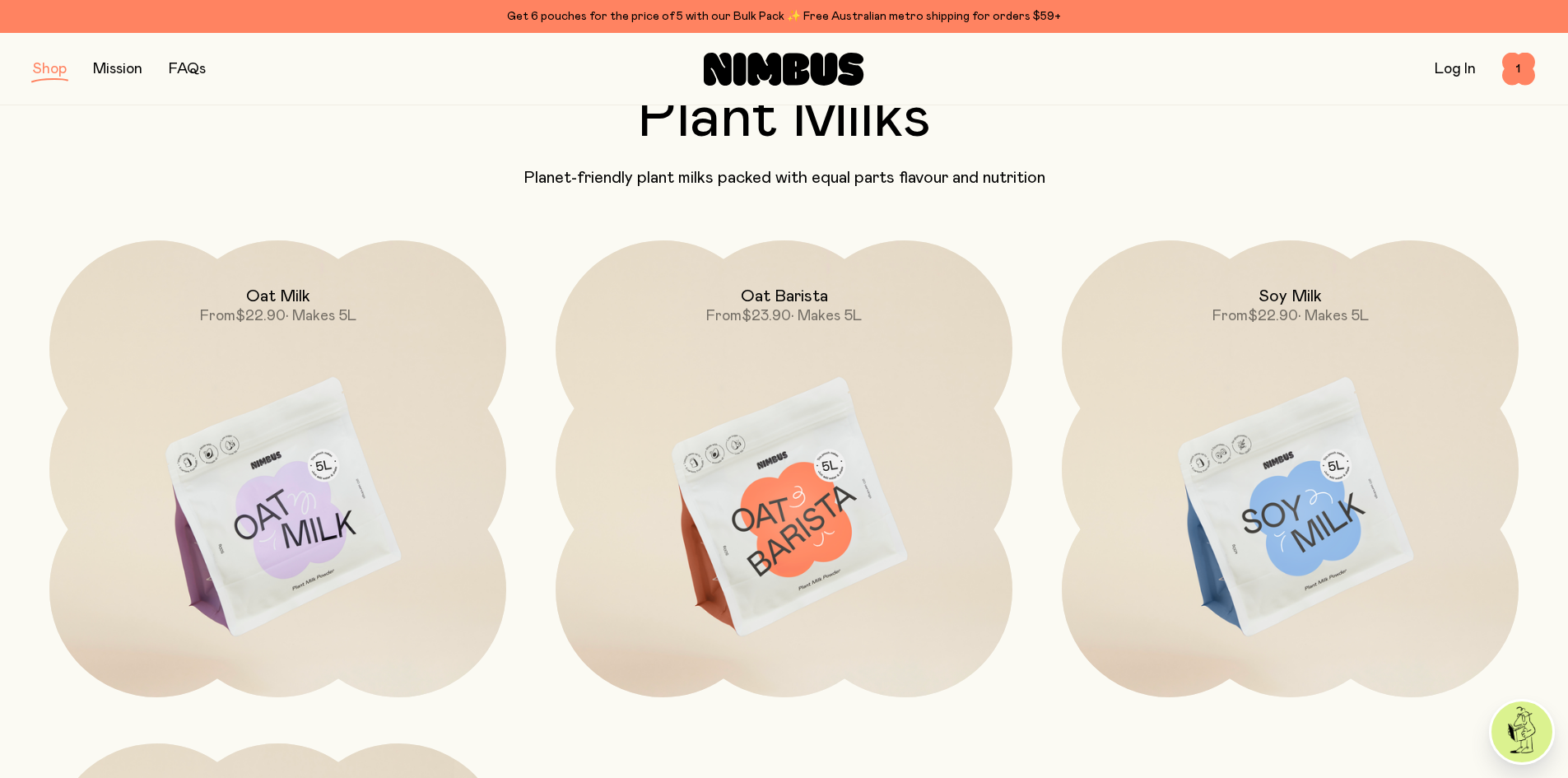
scroll to position [741, 0]
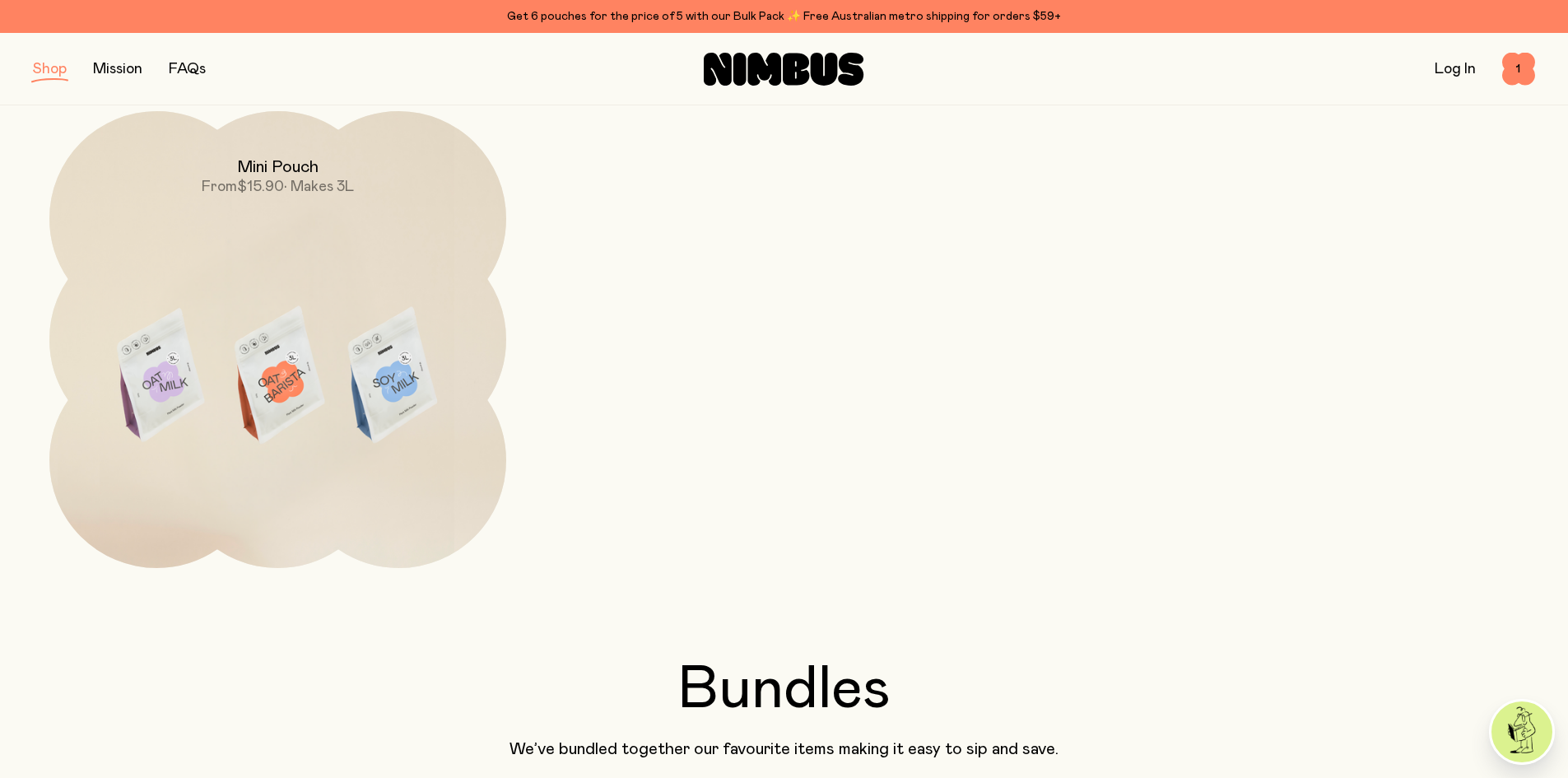
click at [1514, 61] on span "1" at bounding box center [1518, 69] width 33 height 33
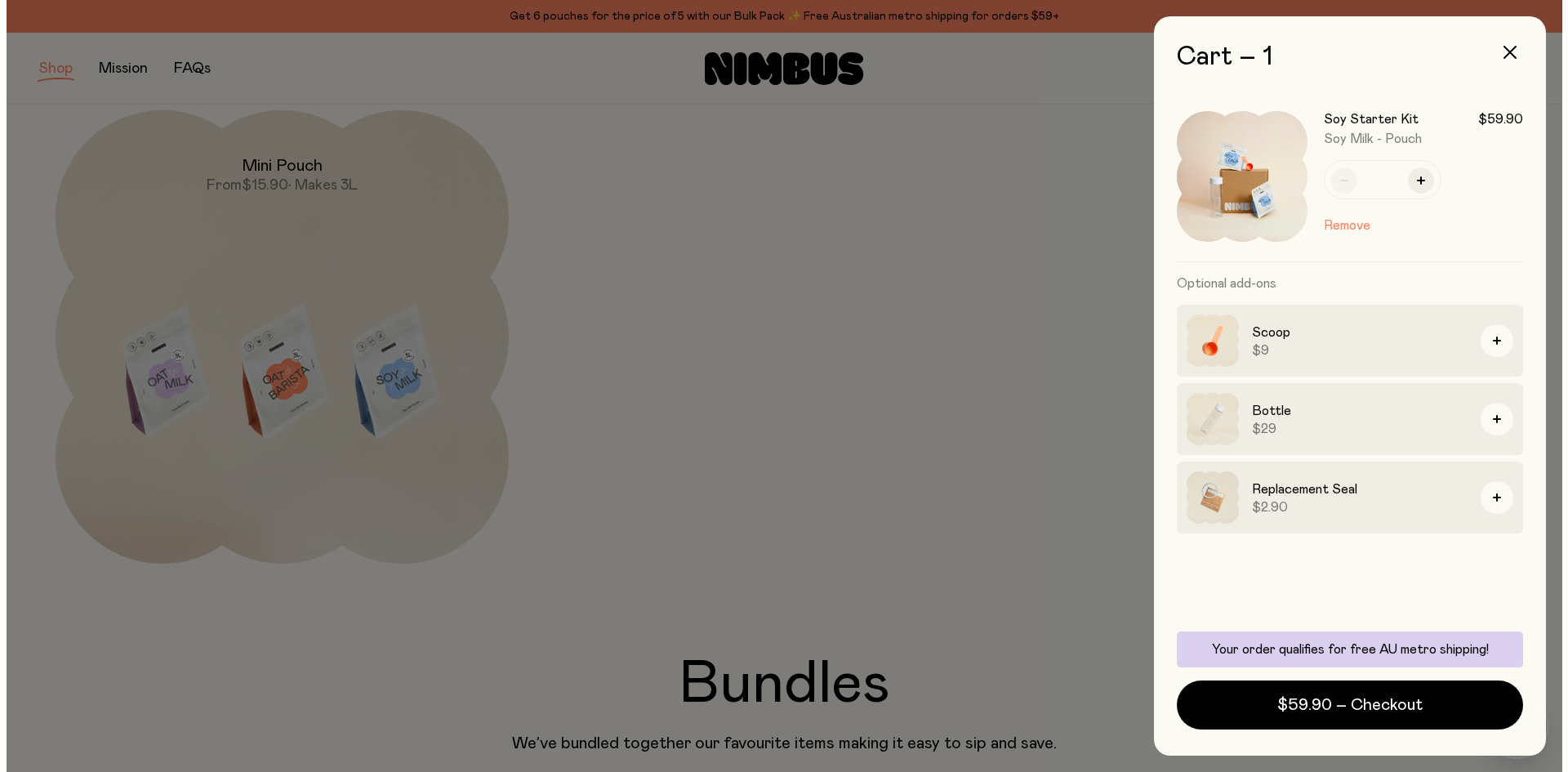
scroll to position [0, 0]
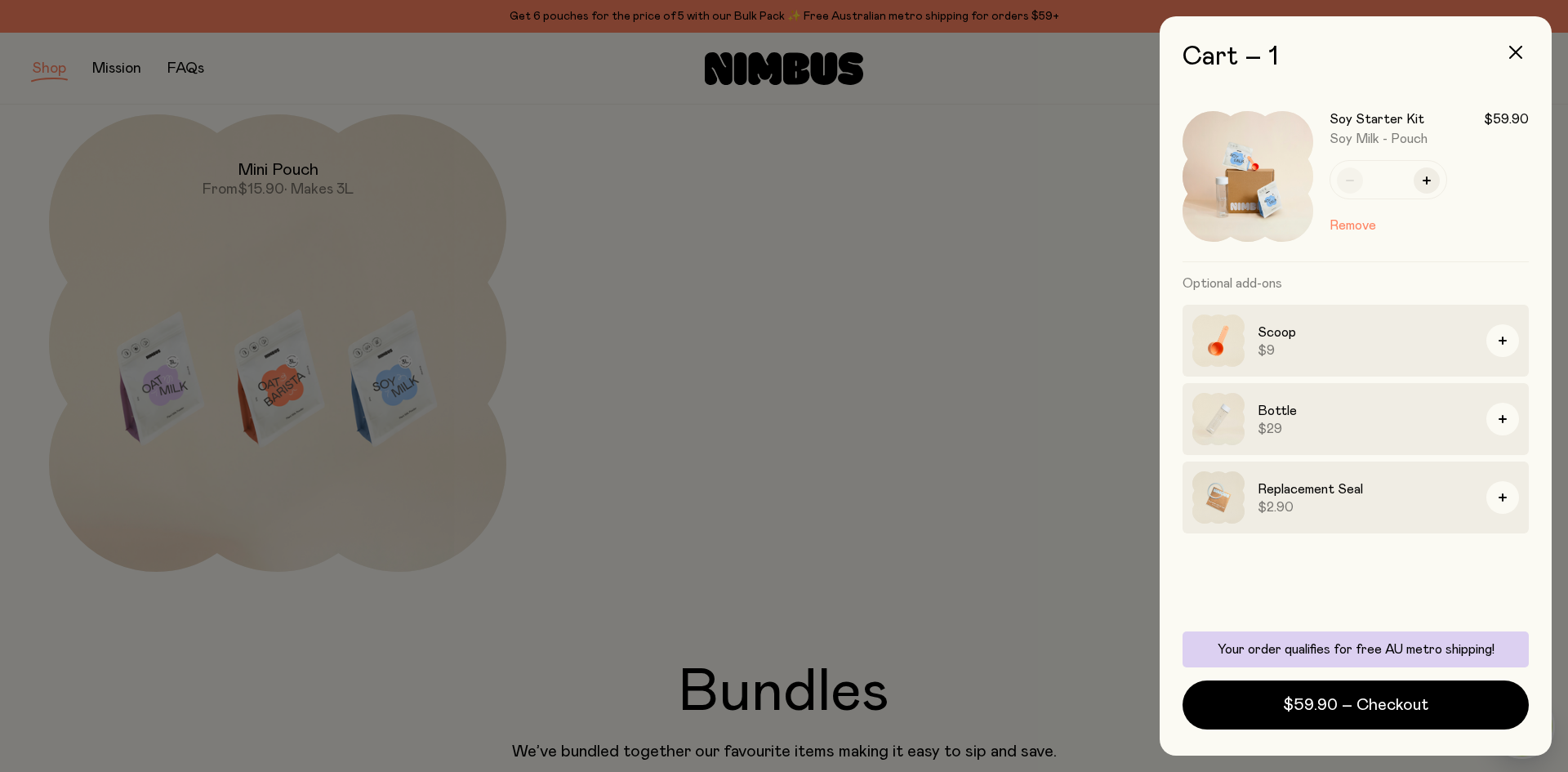
click at [1333, 710] on span "$59.90 – Checkout" at bounding box center [1356, 704] width 145 height 22
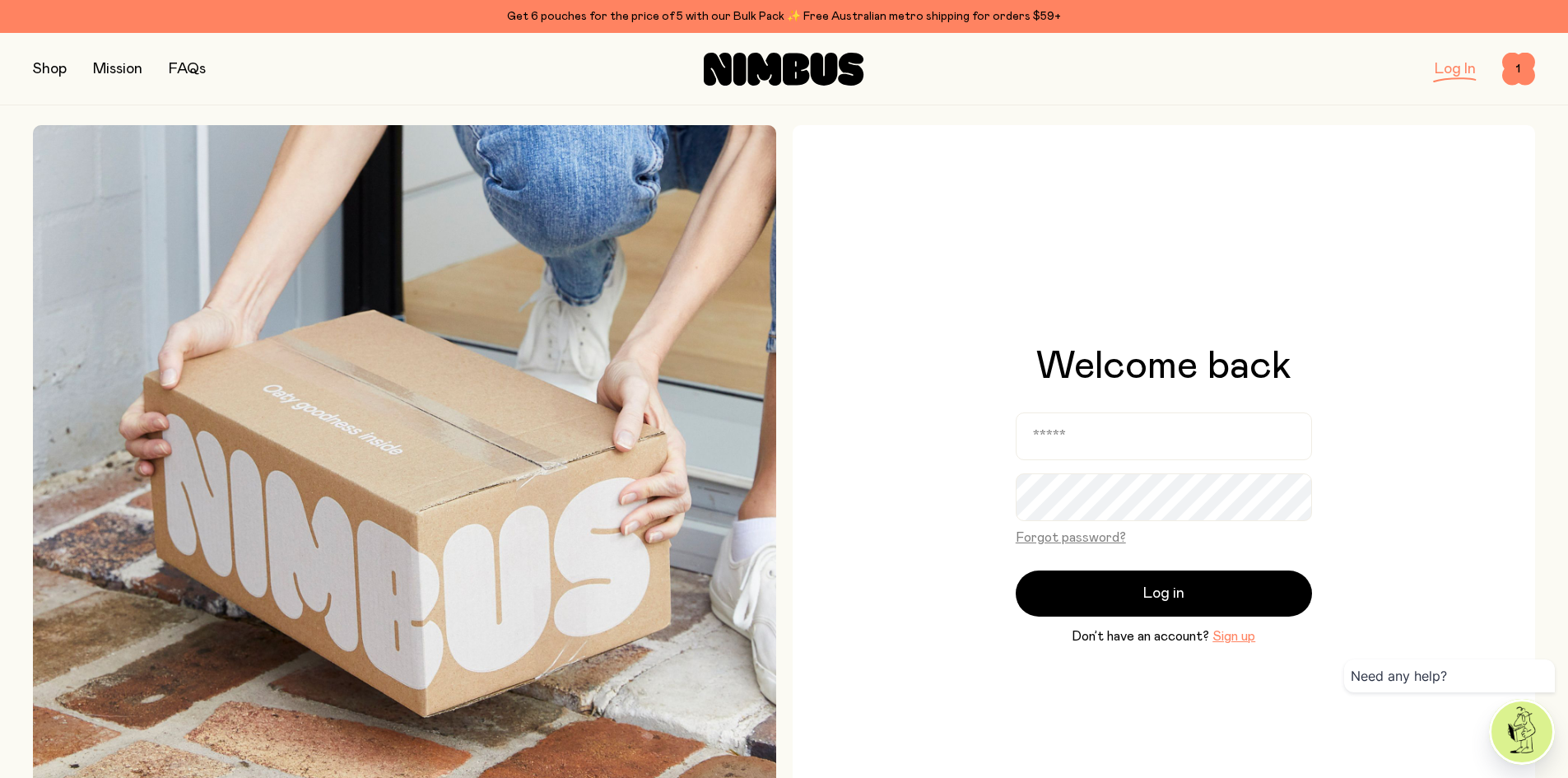
scroll to position [165, 0]
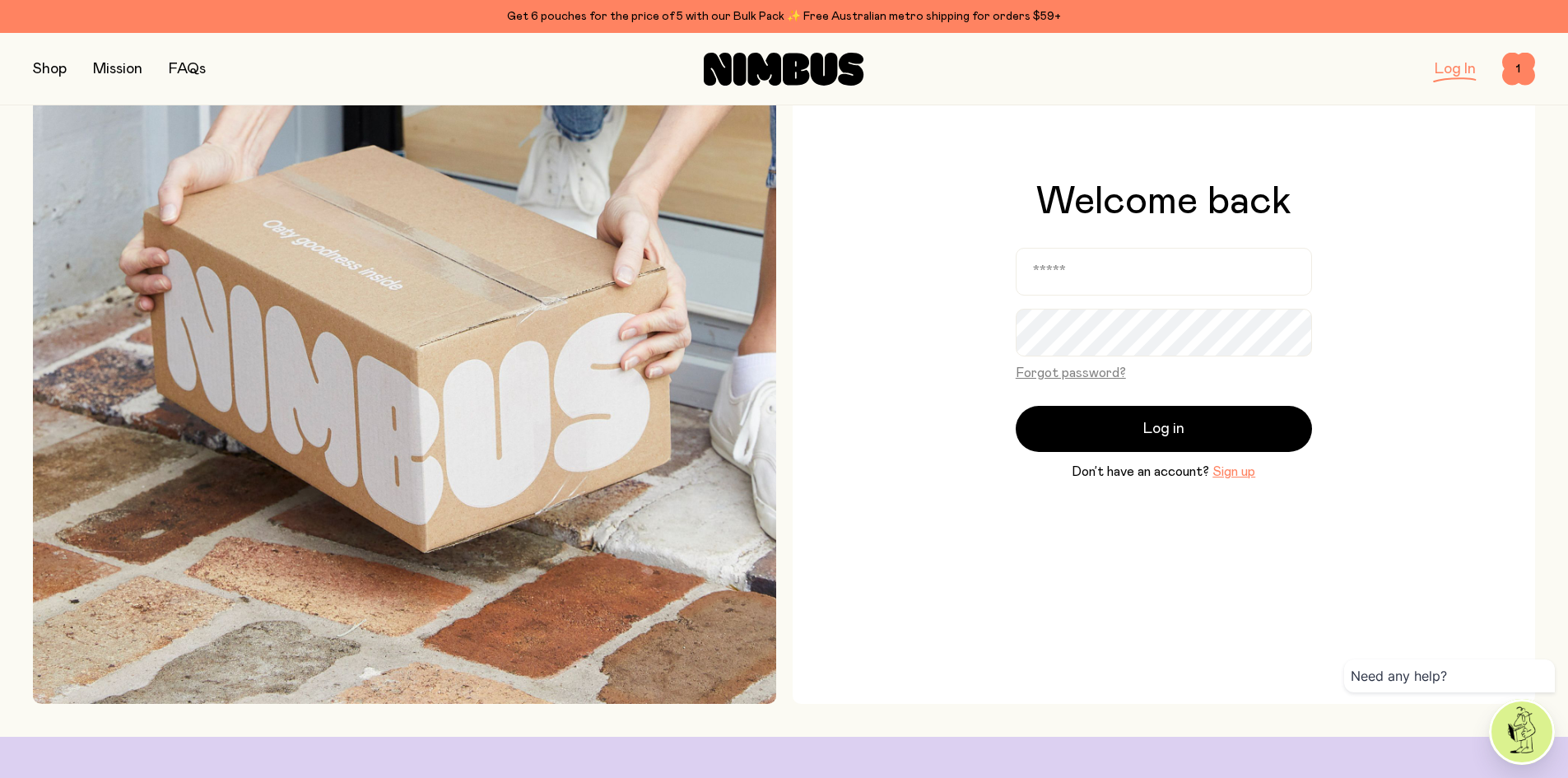
click at [1250, 472] on button "Sign up" at bounding box center [1233, 471] width 43 height 20
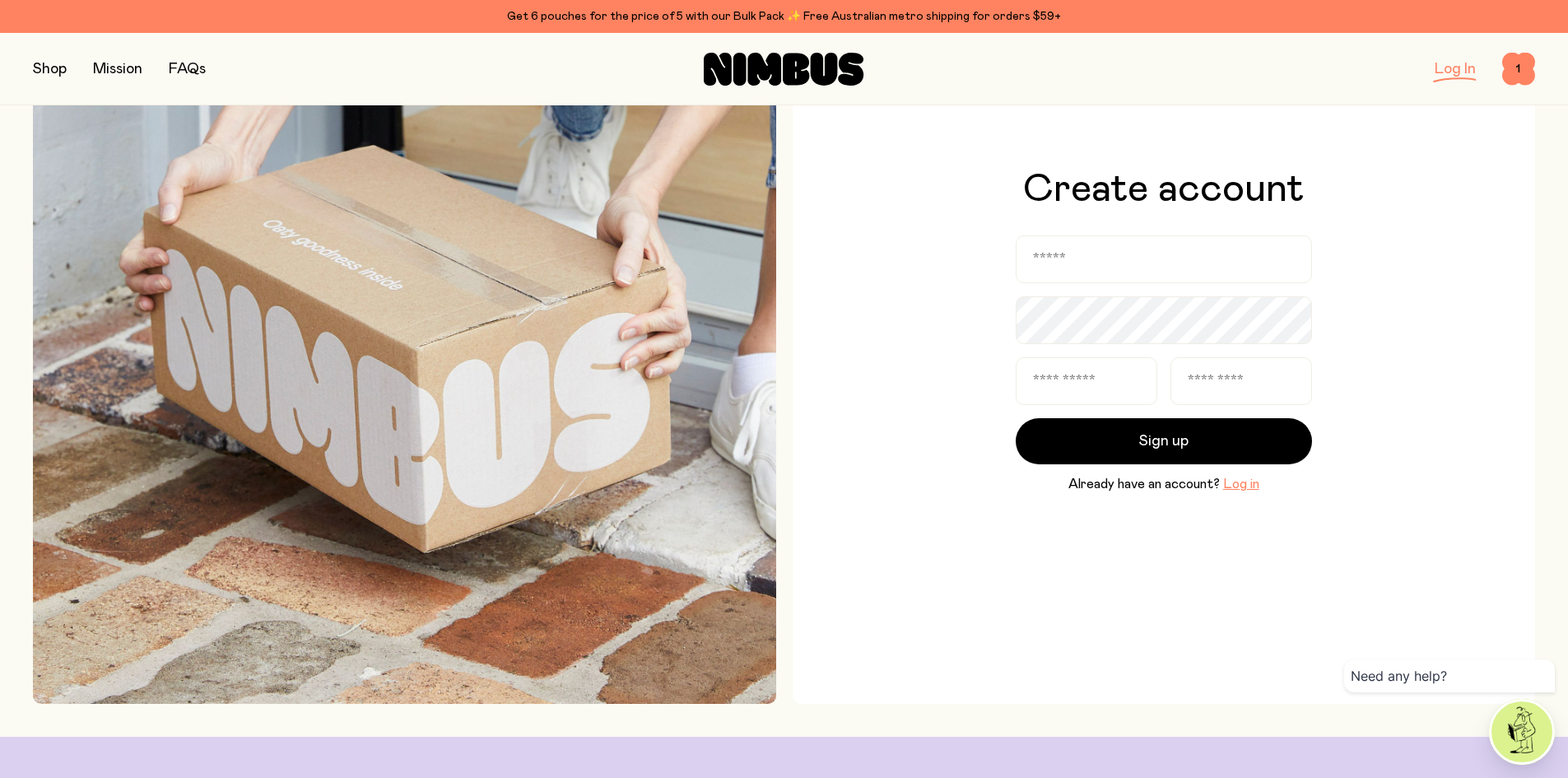
click at [1242, 482] on button "Log in" at bounding box center [1241, 484] width 36 height 20
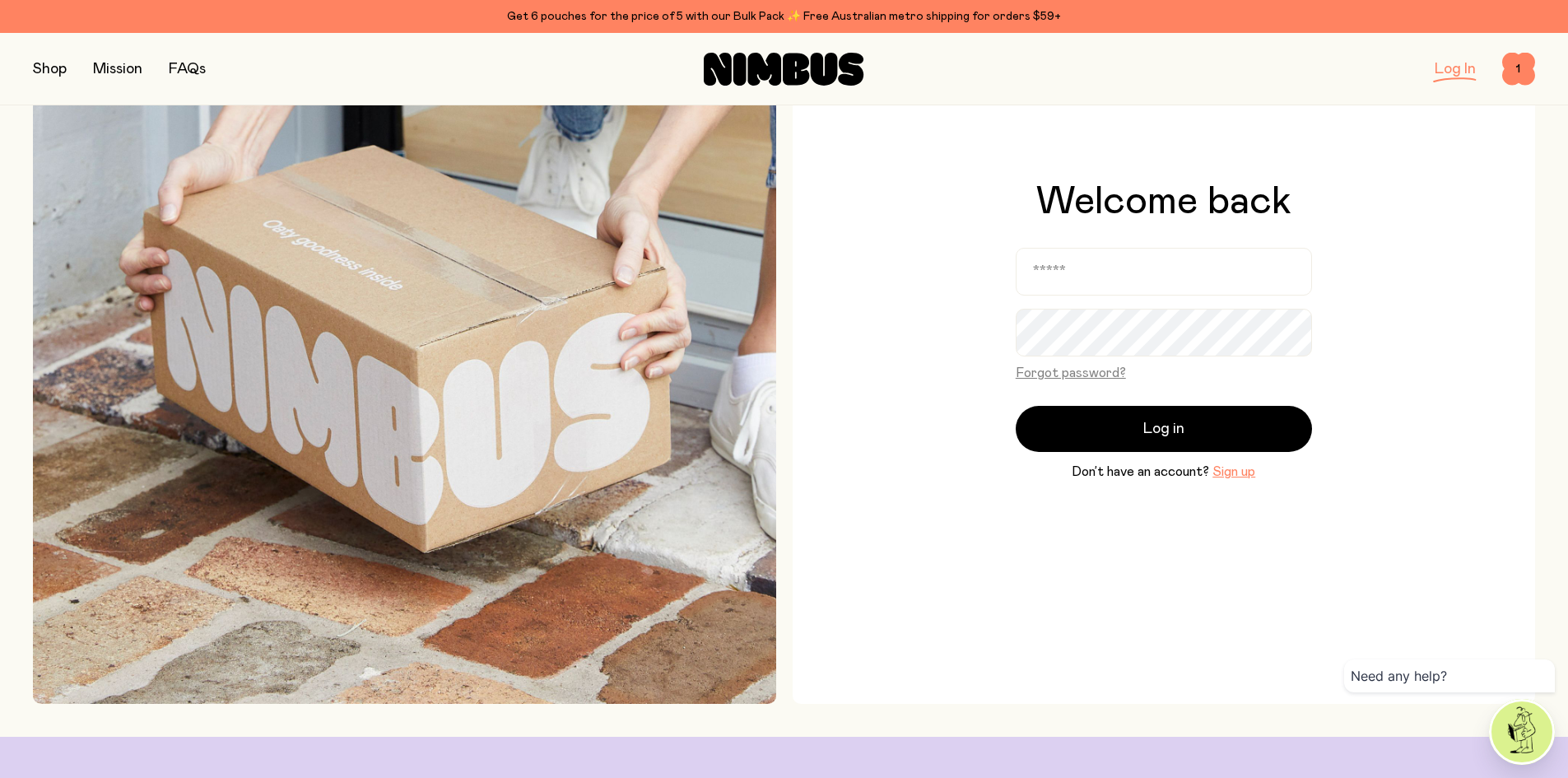
scroll to position [177, 0]
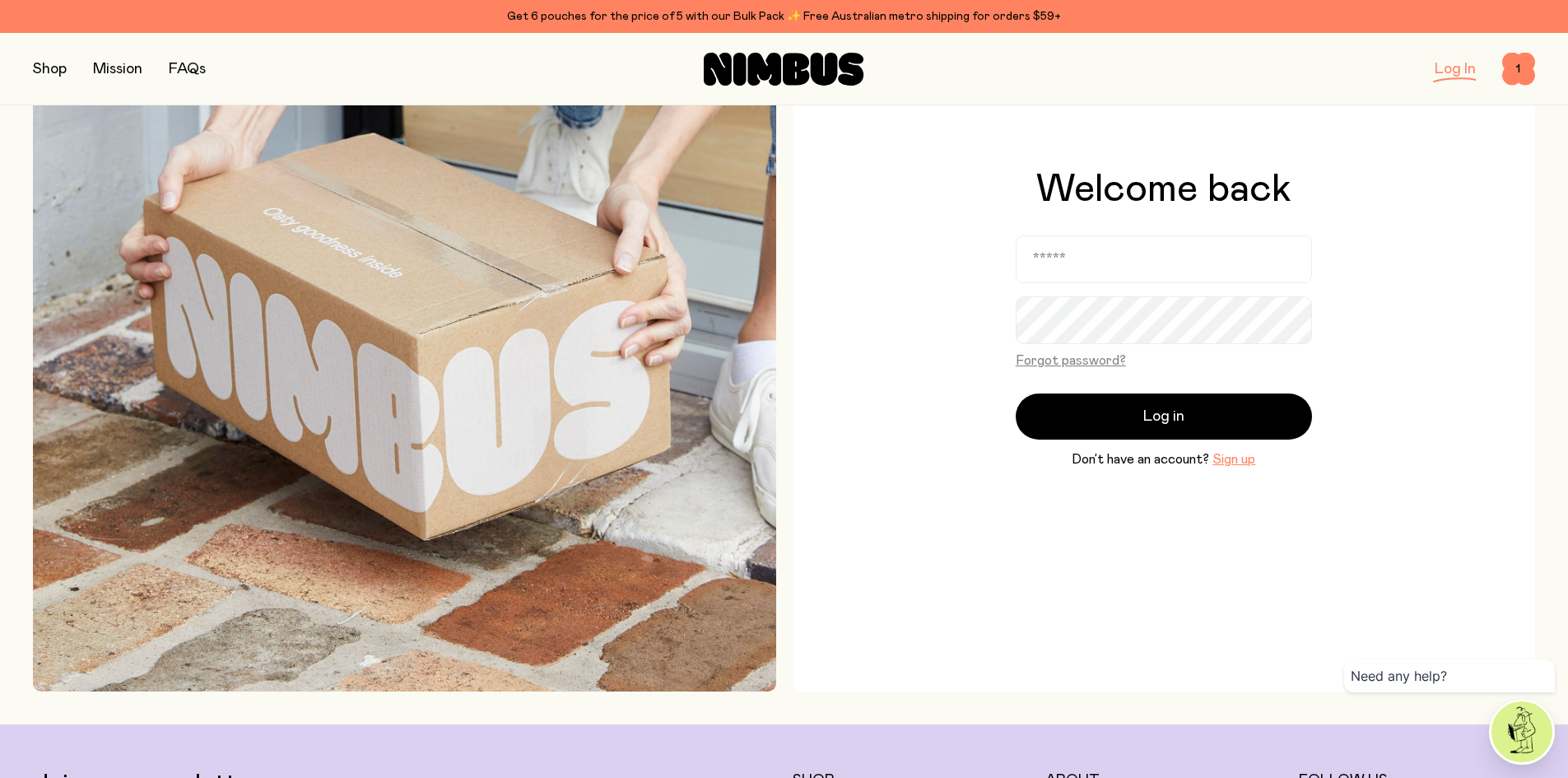
click at [1237, 460] on button "Sign up" at bounding box center [1233, 460] width 43 height 20
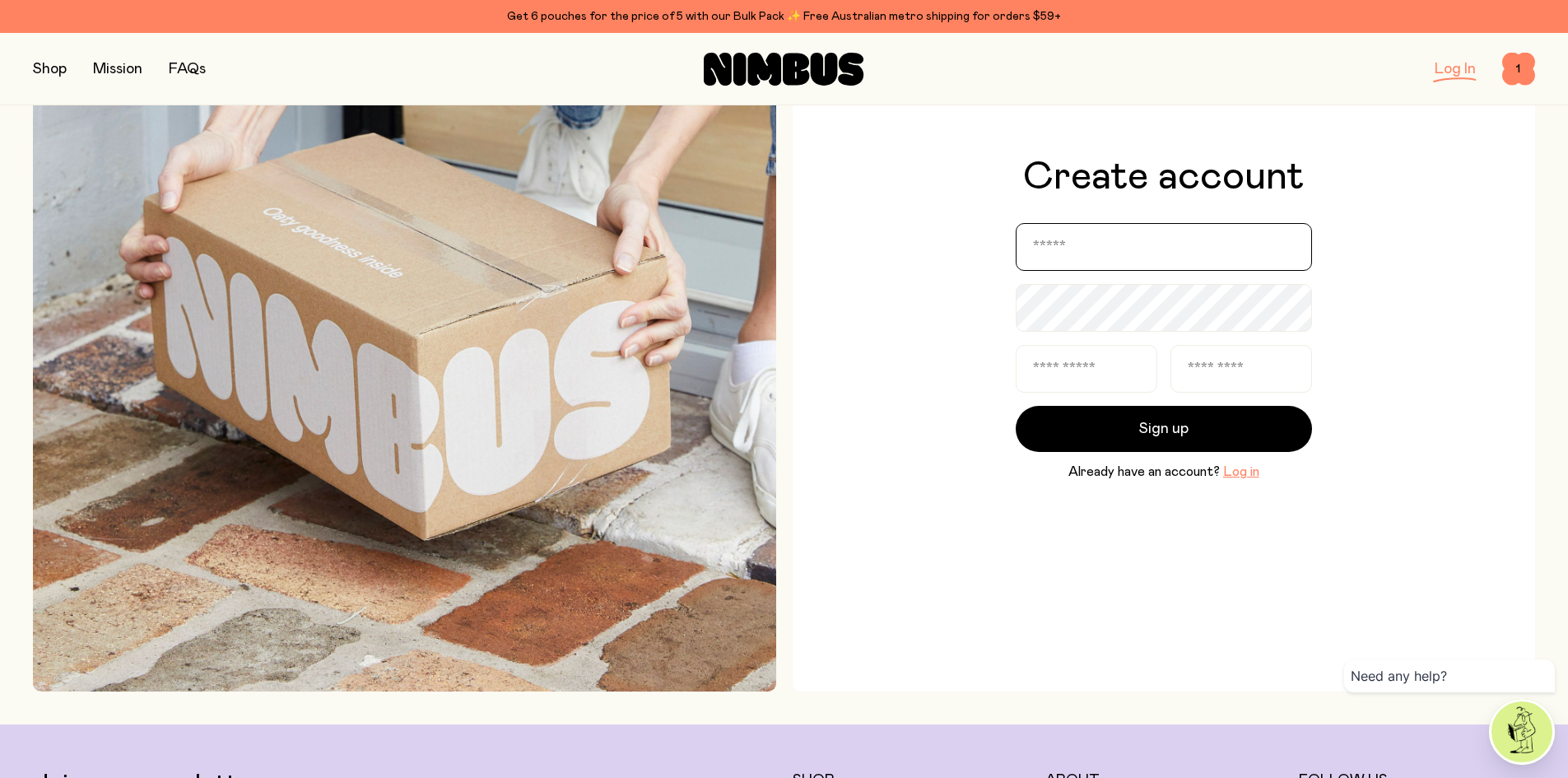
click at [1145, 249] on input "email" at bounding box center [1163, 247] width 296 height 48
type input "**********"
click at [1091, 367] on input "text" at bounding box center [1086, 368] width 141 height 48
type input "****"
click at [1197, 373] on input "text" at bounding box center [1240, 368] width 141 height 48
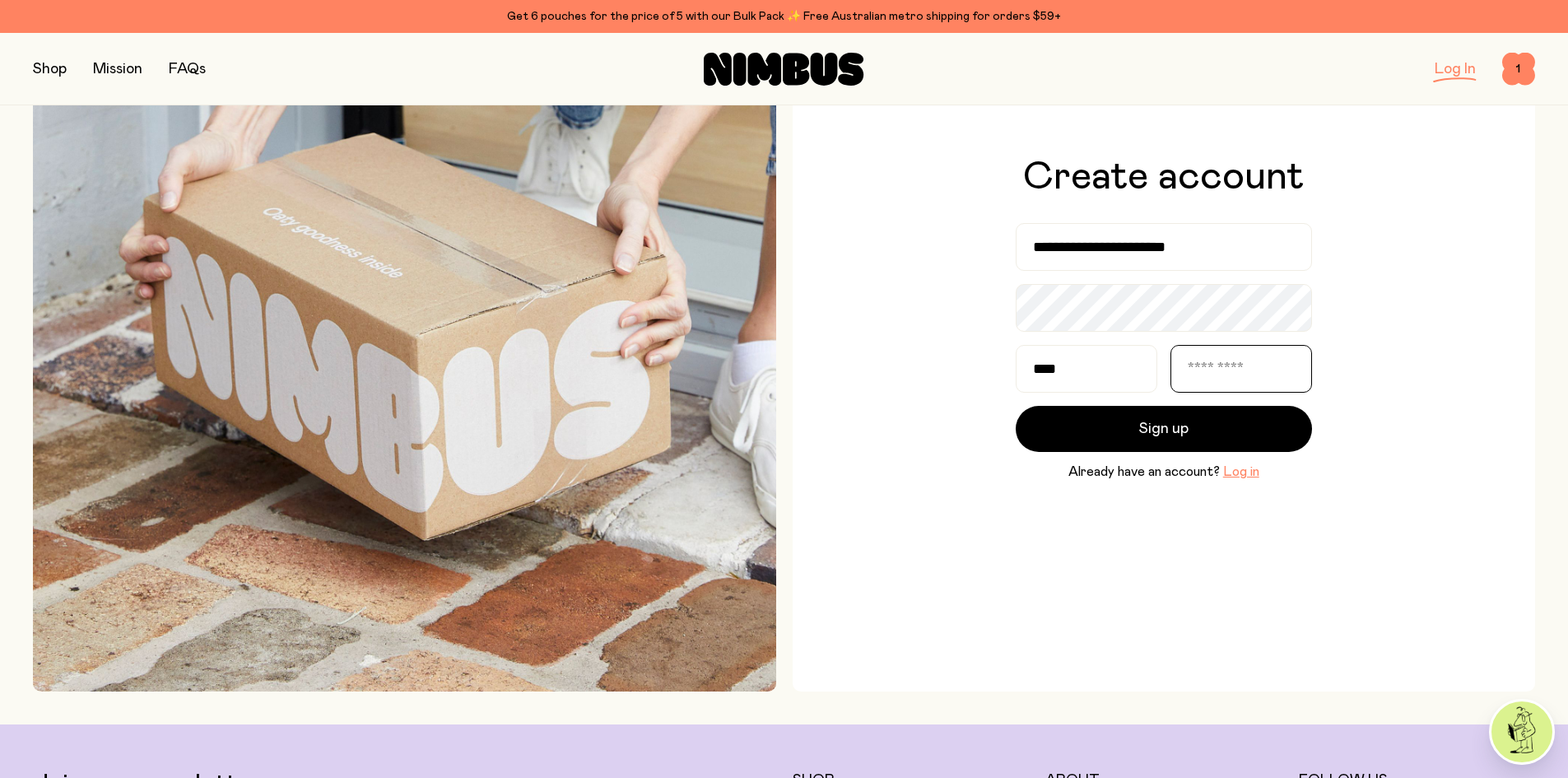
type input "*"
type input "***"
click at [1159, 421] on span "Sign up" at bounding box center [1164, 428] width 50 height 23
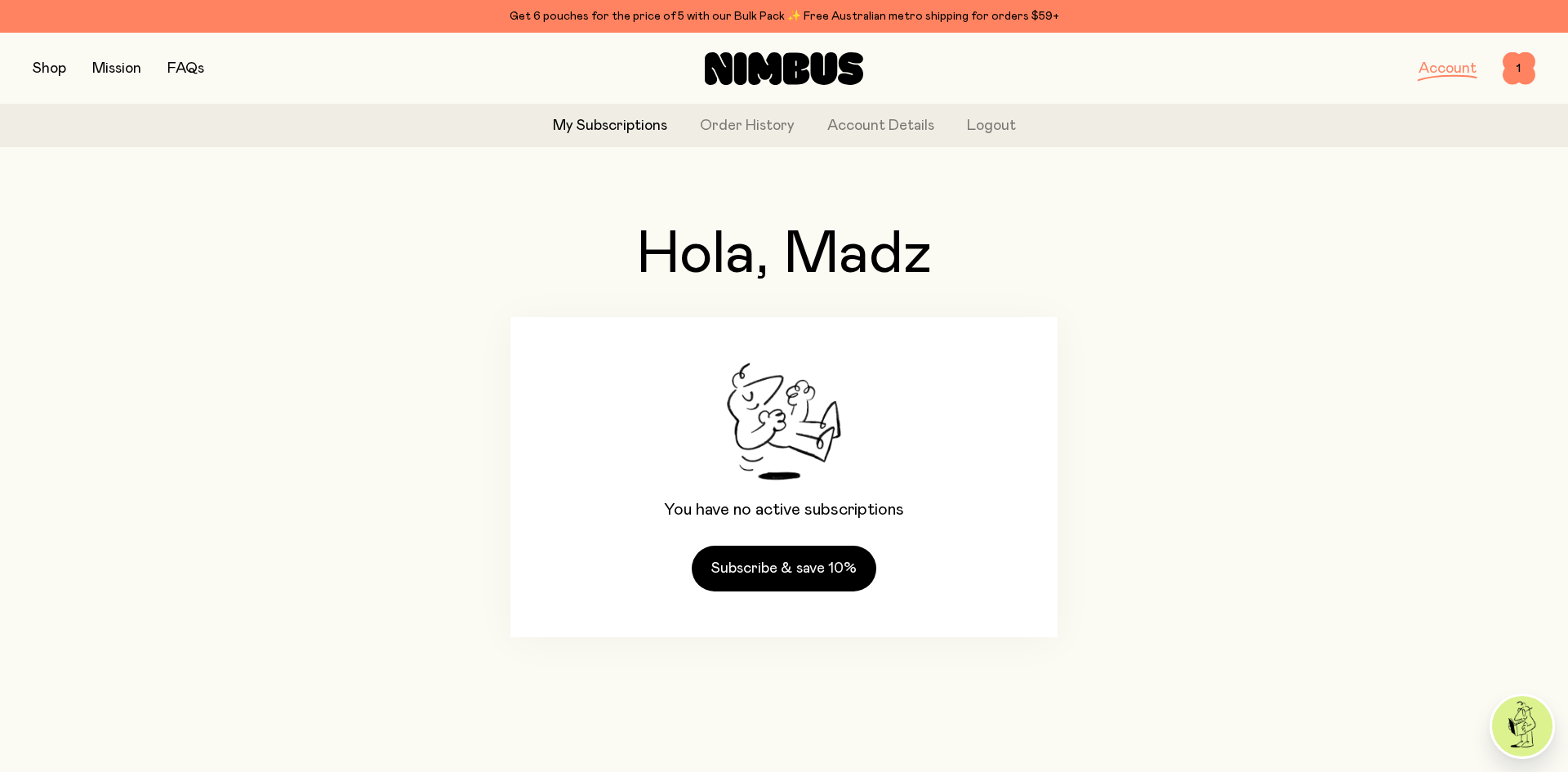
click at [1078, 430] on div "Hola, Madz You have no active subscriptions Subscribe & save 10%" at bounding box center [784, 431] width 1503 height 542
click at [1520, 68] on span "1" at bounding box center [1520, 68] width 32 height 32
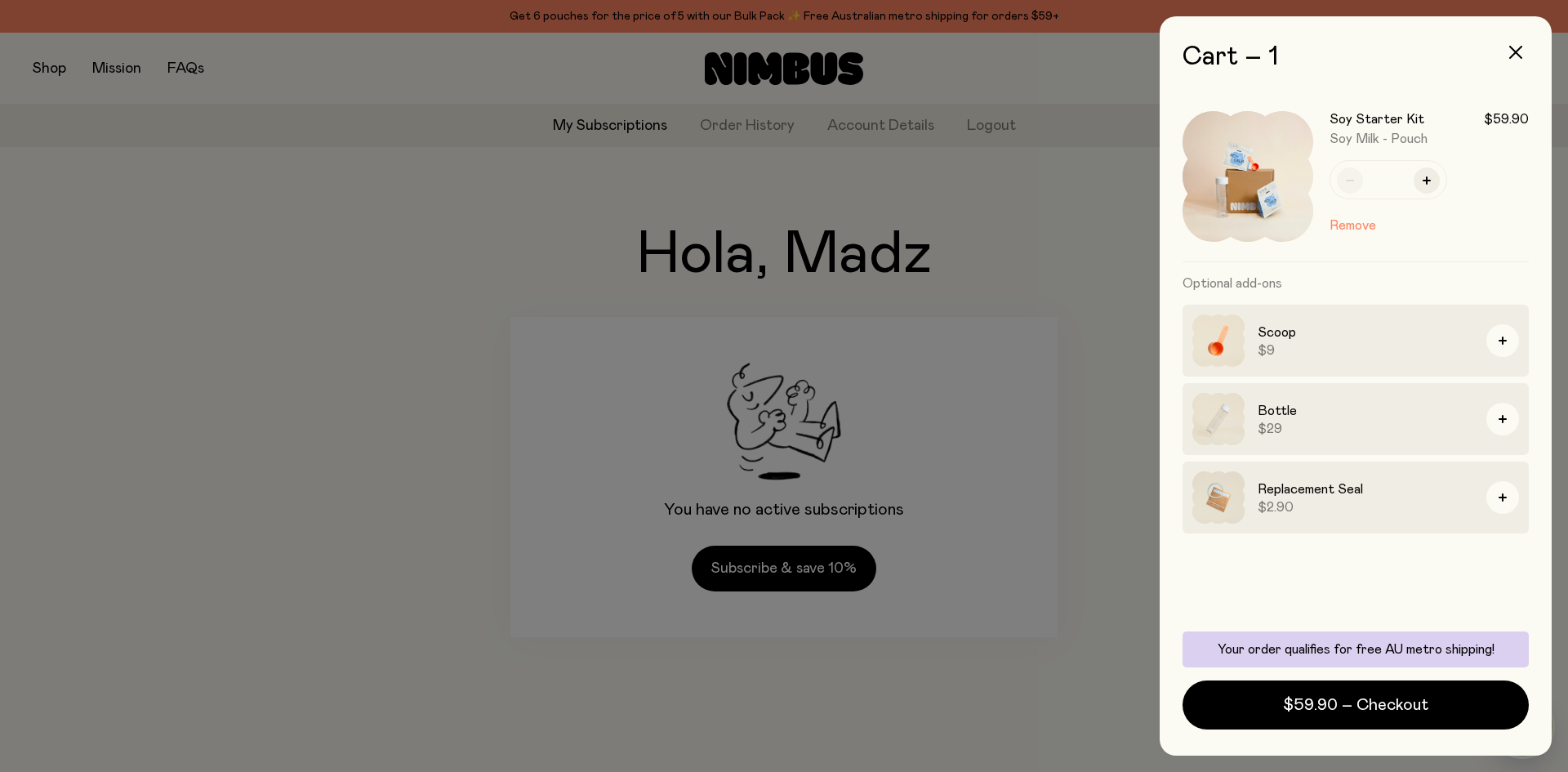
click at [1265, 716] on button "$59.90 – Checkout" at bounding box center [1356, 705] width 347 height 49
